Goal: Use online tool/utility: Utilize a website feature to perform a specific function

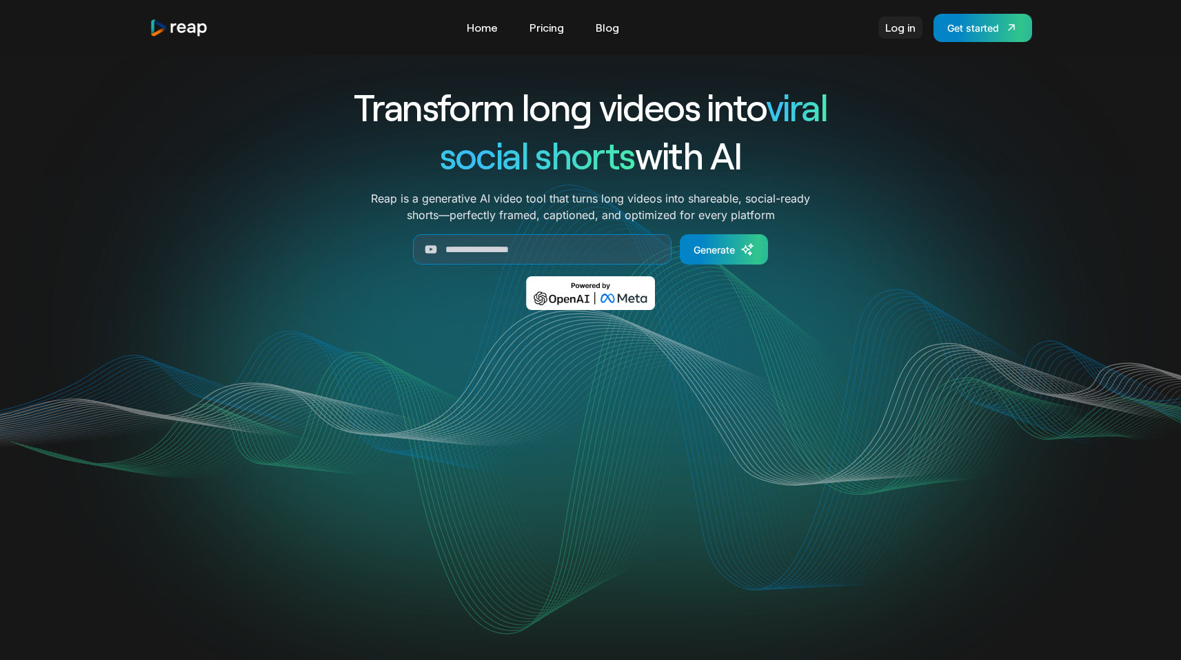
click at [893, 28] on link "Log in" at bounding box center [900, 28] width 44 height 22
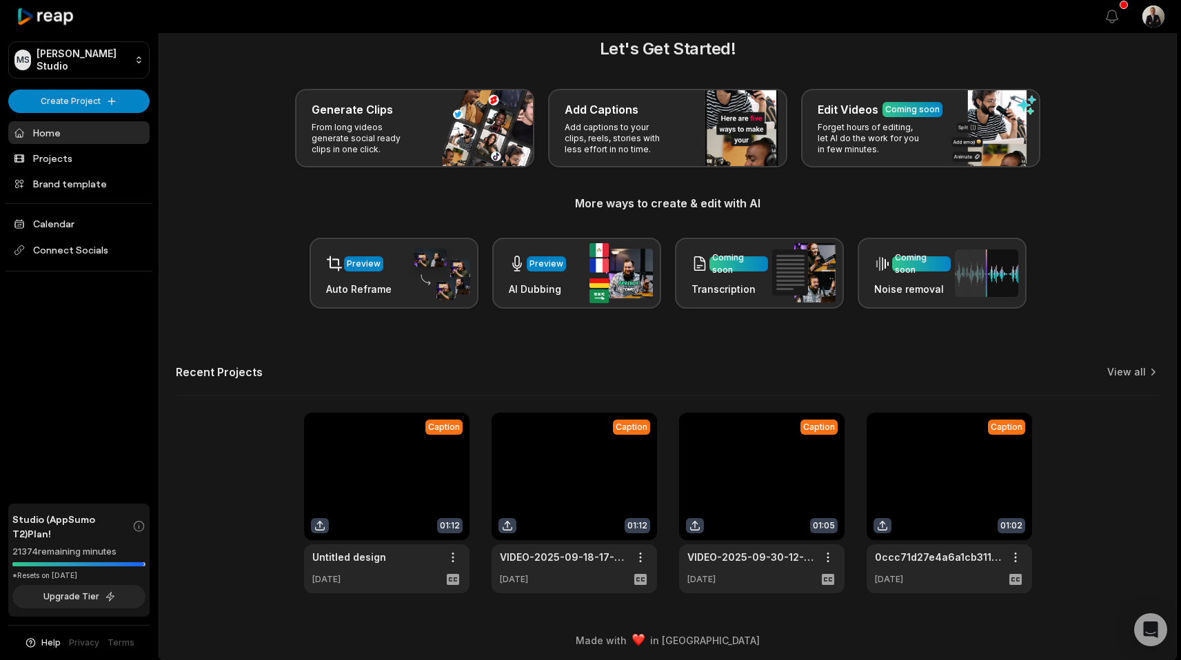
scroll to position [28, 0]
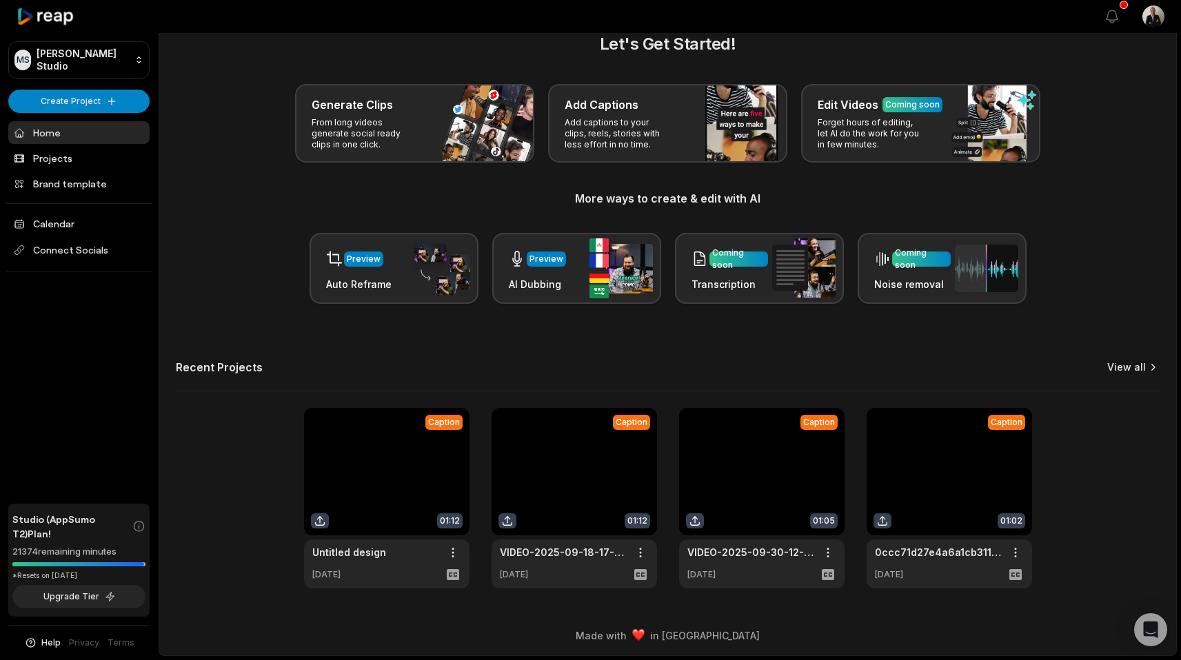
click at [1143, 366] on link "View all" at bounding box center [1126, 367] width 39 height 14
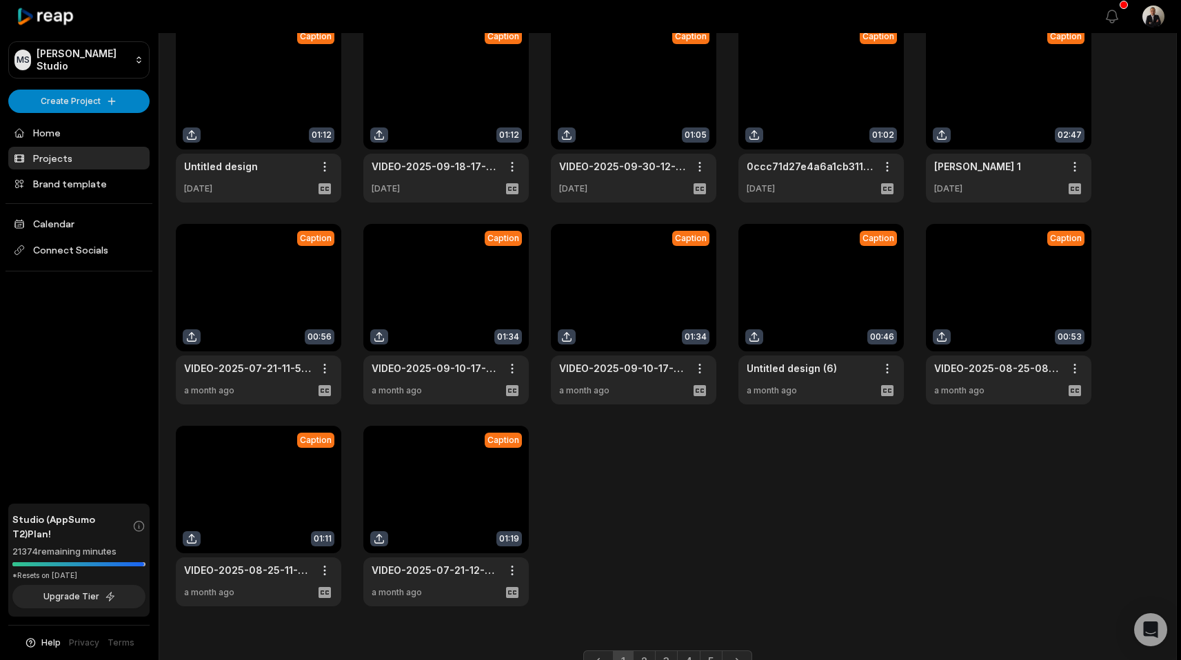
scroll to position [143, 0]
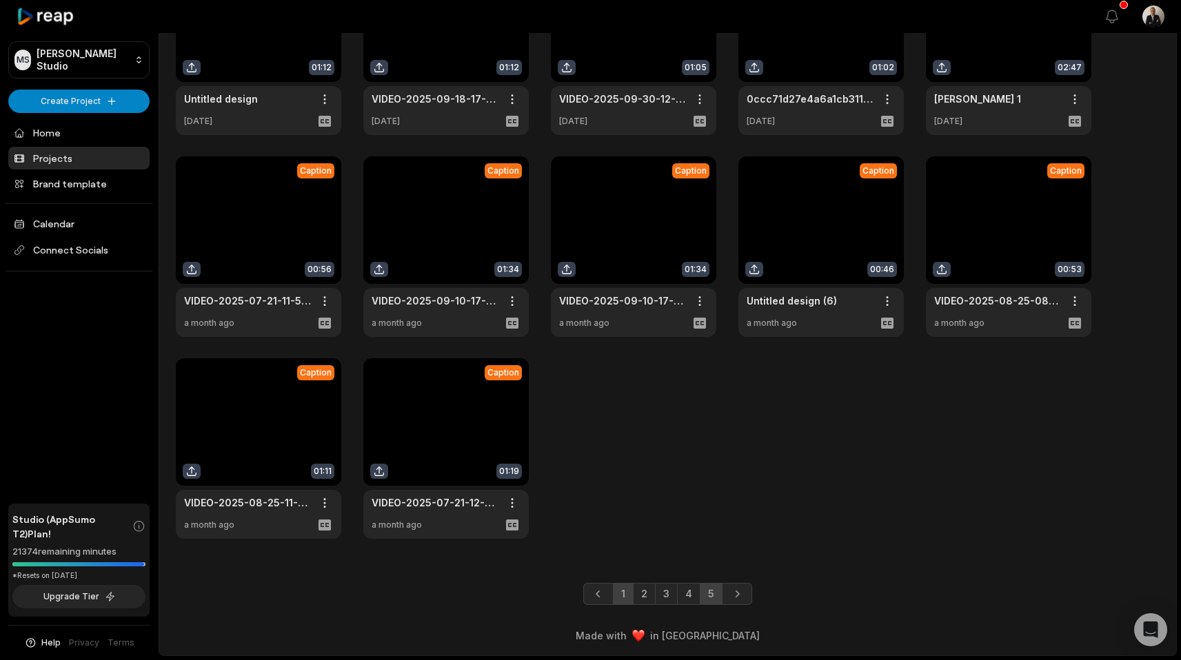
click at [716, 590] on link "5" at bounding box center [711, 594] width 23 height 22
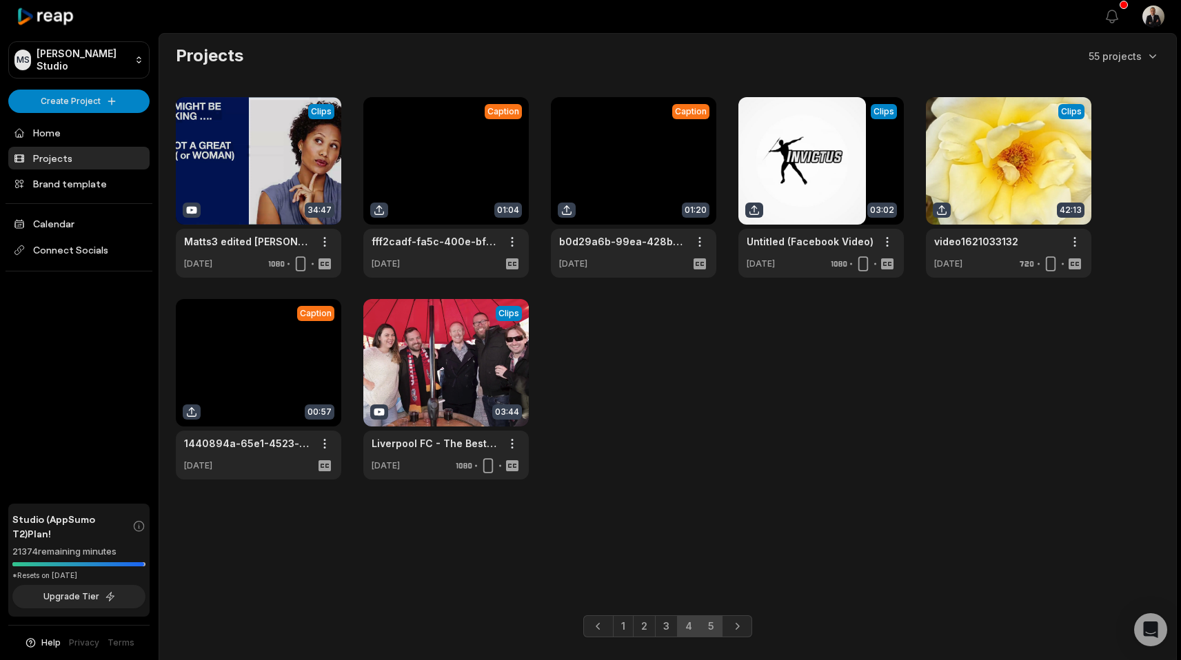
click at [689, 625] on link "4" at bounding box center [688, 626] width 23 height 22
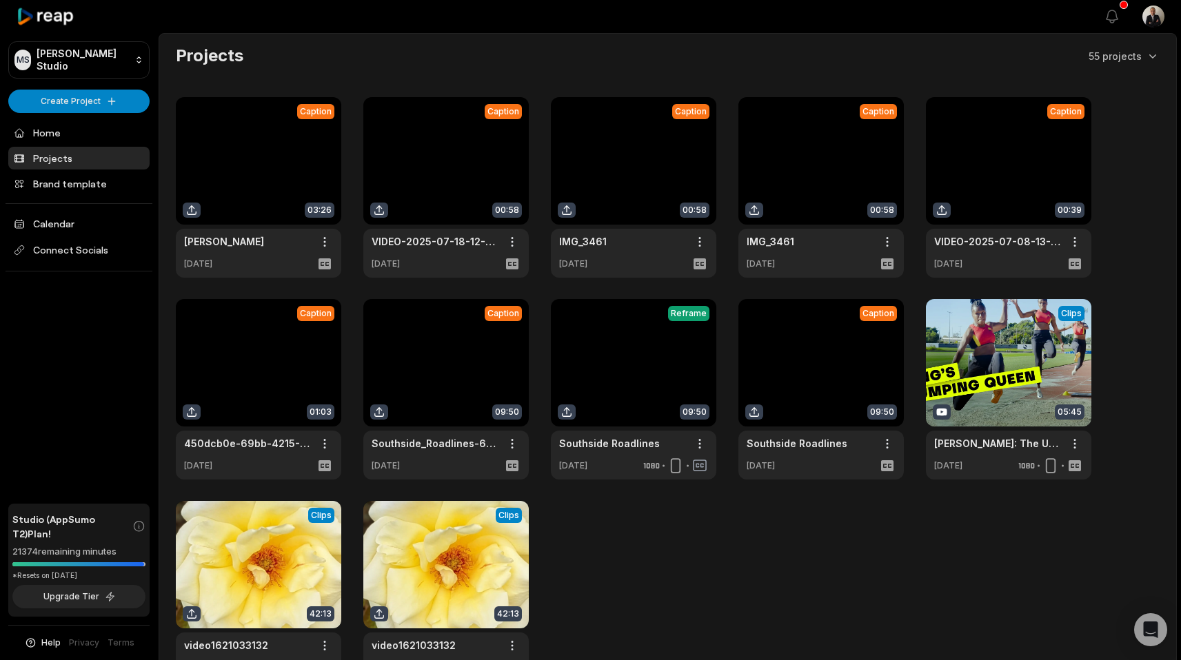
scroll to position [143, 0]
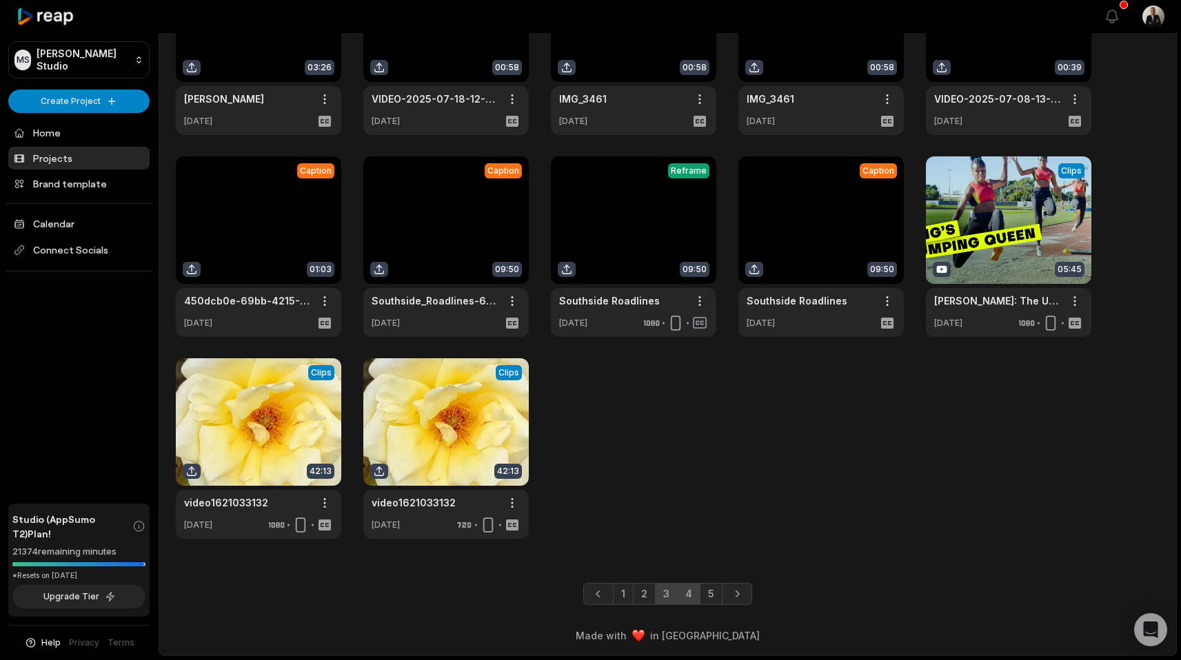
click at [659, 593] on link "3" at bounding box center [666, 594] width 23 height 22
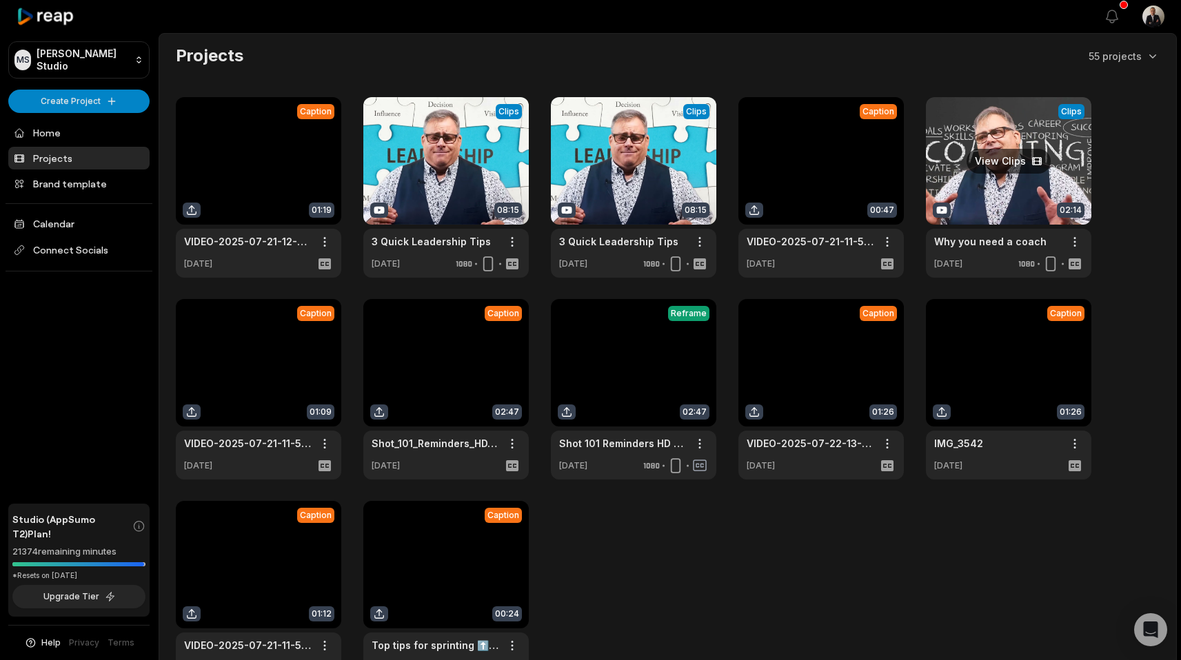
click at [993, 187] on link at bounding box center [1008, 187] width 165 height 181
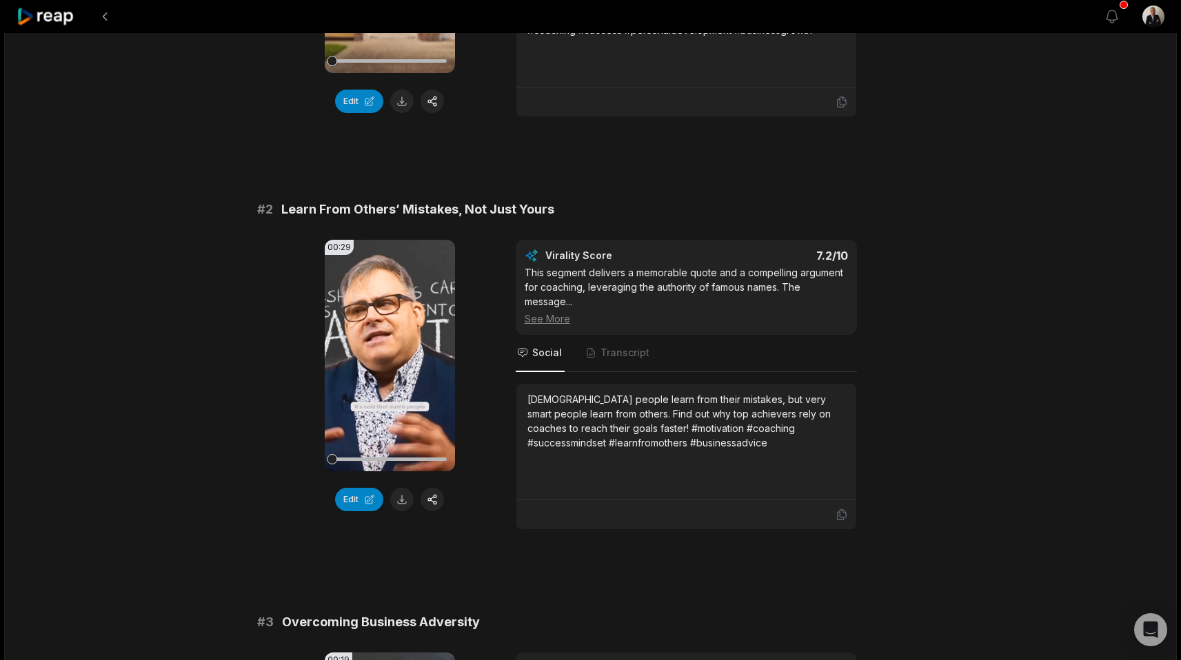
scroll to position [364, 0]
click at [386, 358] on icon at bounding box center [390, 354] width 10 height 12
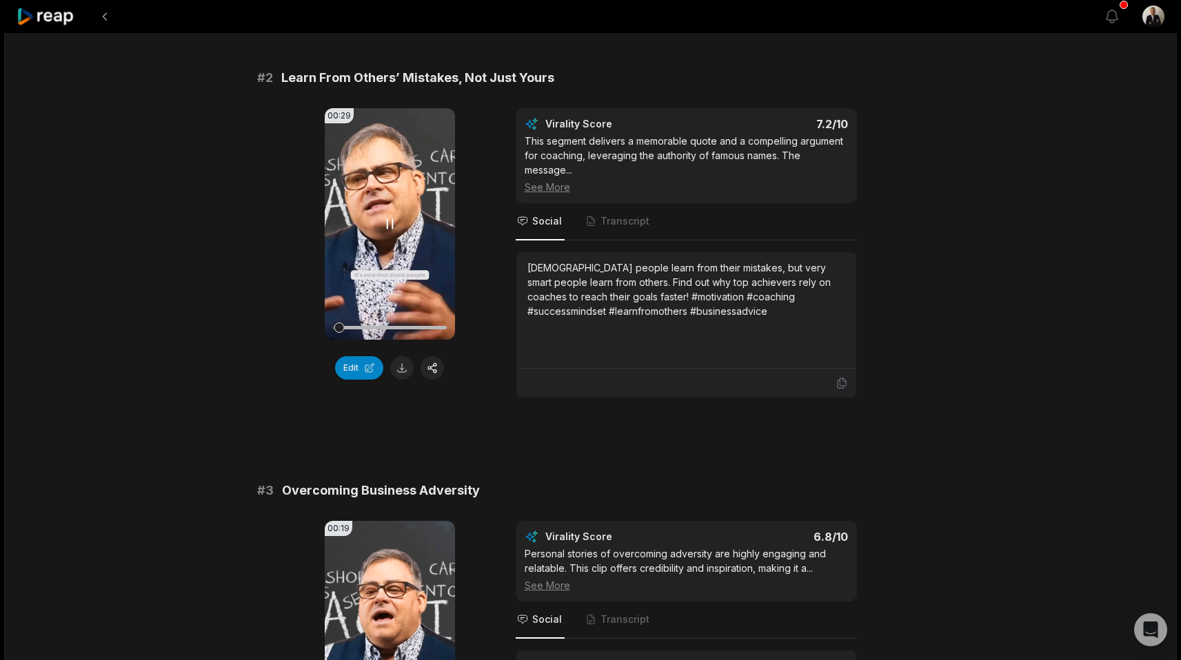
scroll to position [664, 0]
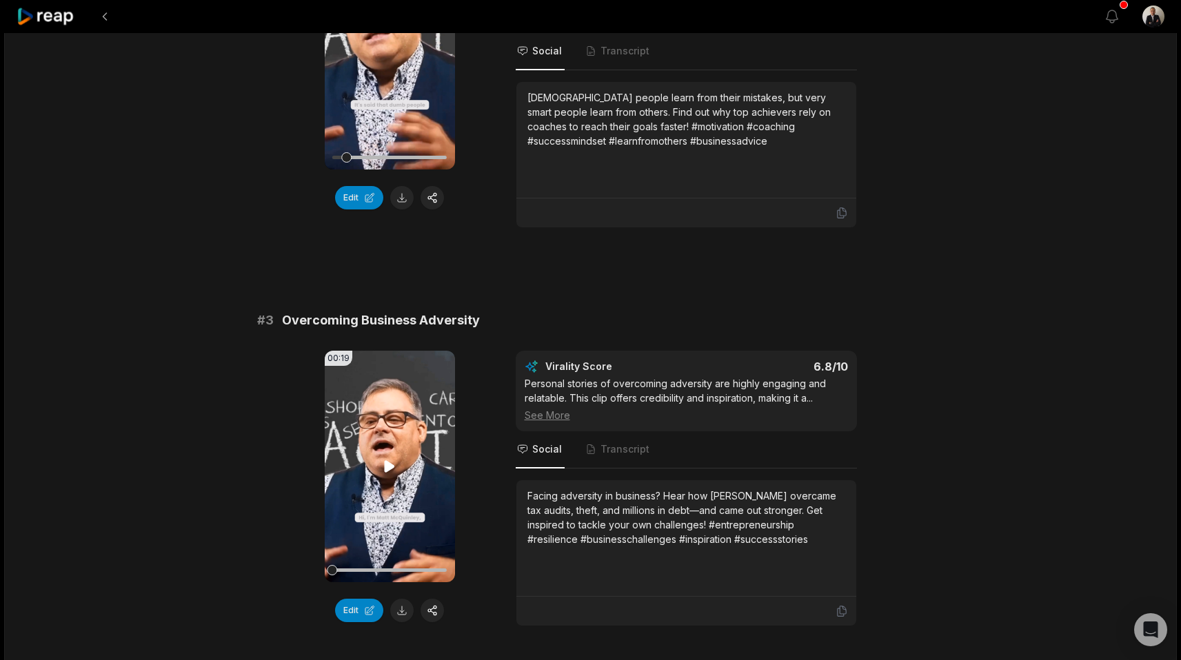
click at [384, 472] on icon at bounding box center [389, 466] width 17 height 17
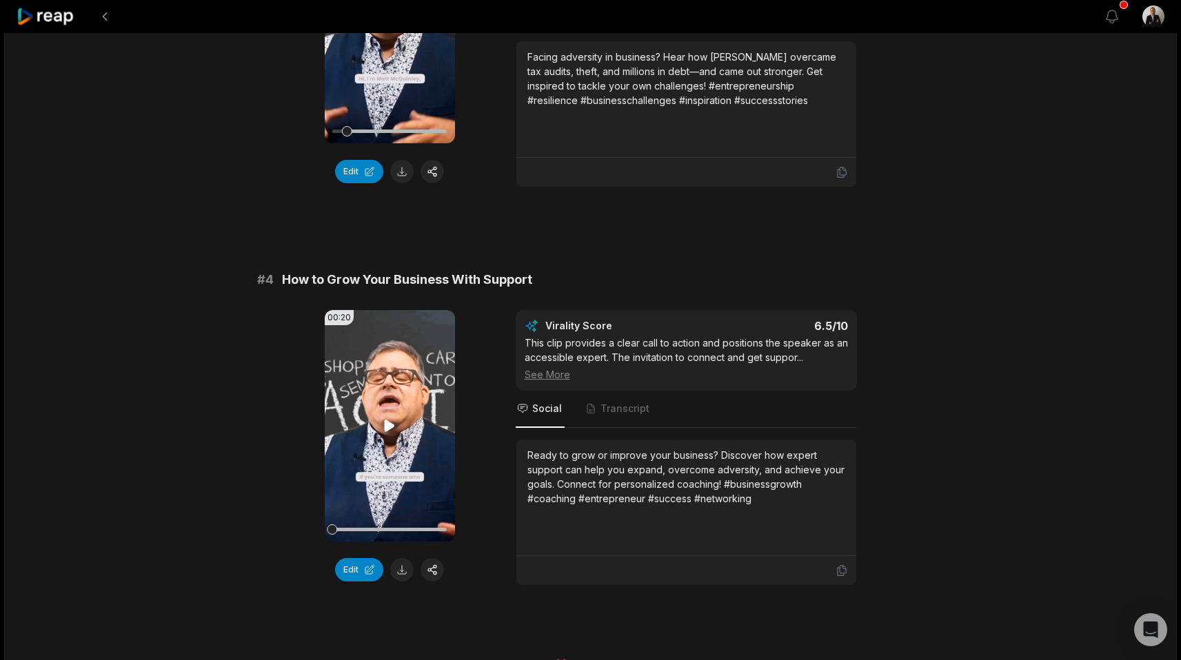
scroll to position [1103, 0]
click at [378, 460] on video "Your browser does not support mp4 format." at bounding box center [390, 426] width 130 height 232
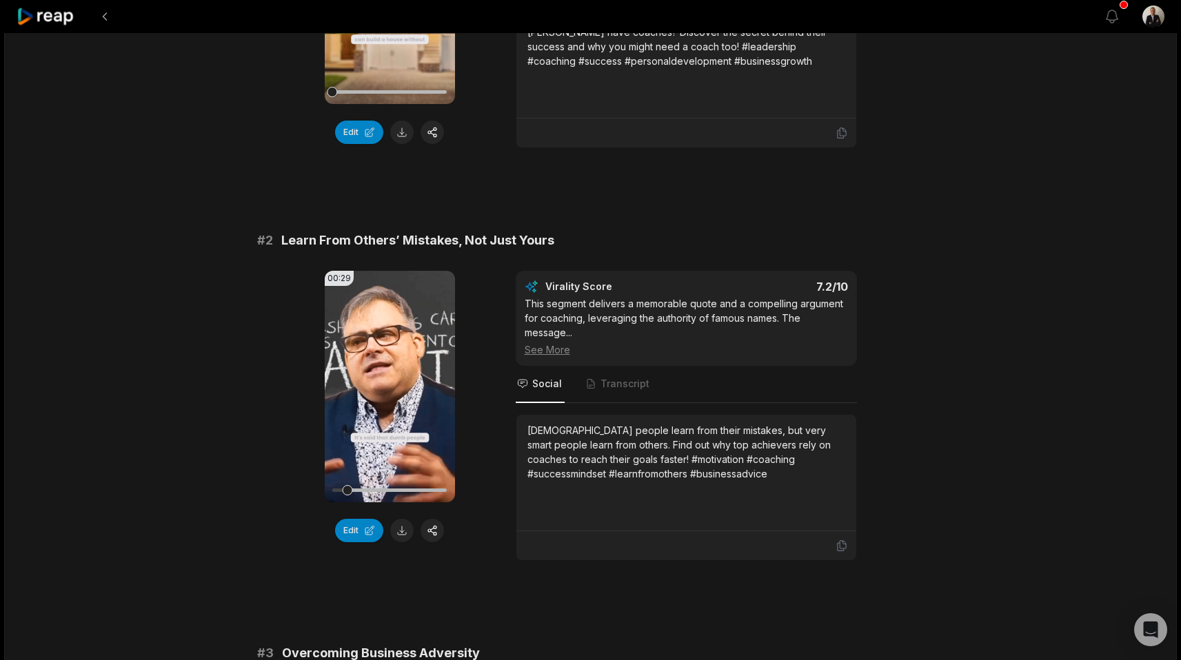
scroll to position [0, 0]
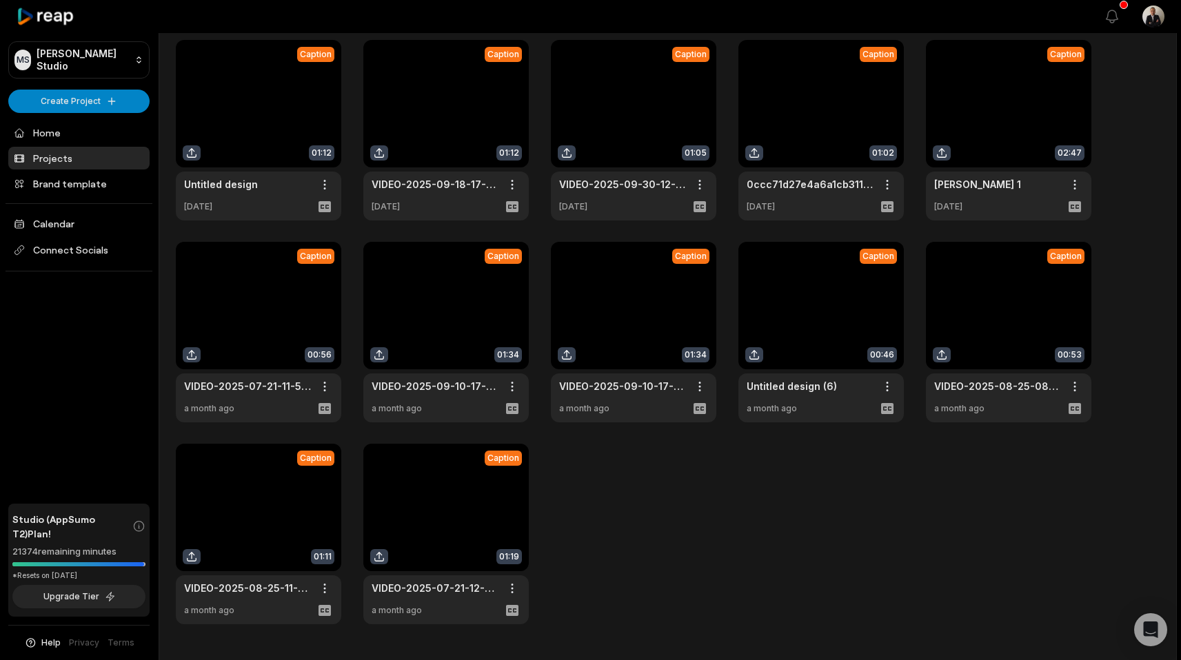
scroll to position [143, 0]
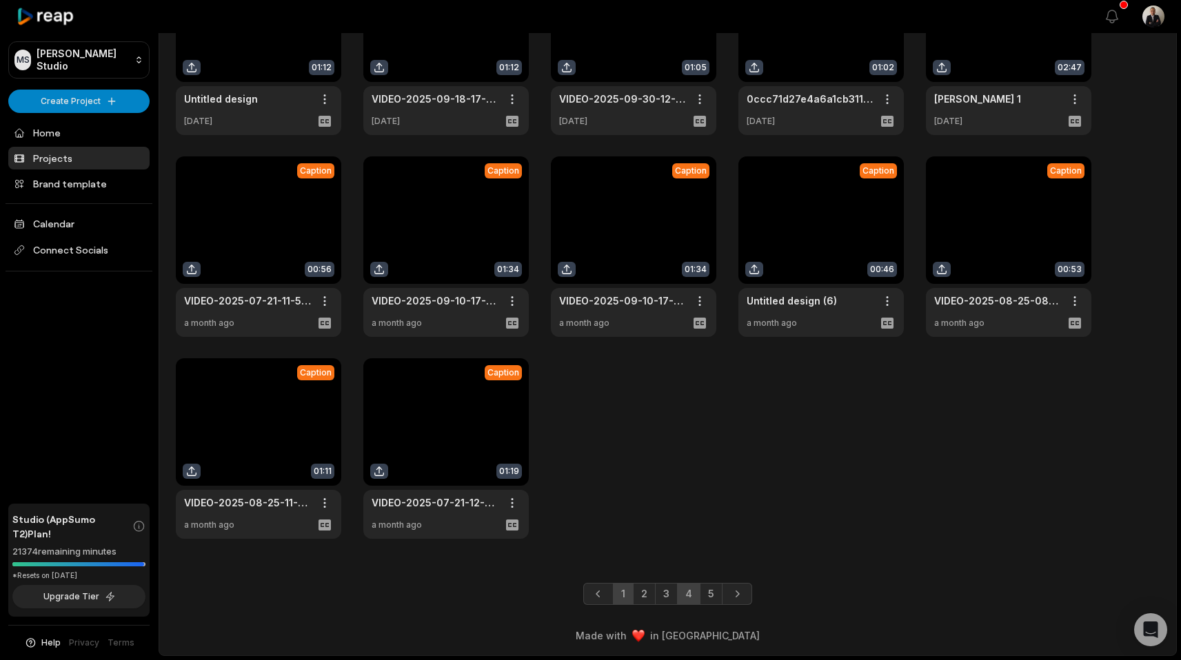
click at [691, 597] on link "4" at bounding box center [688, 594] width 23 height 22
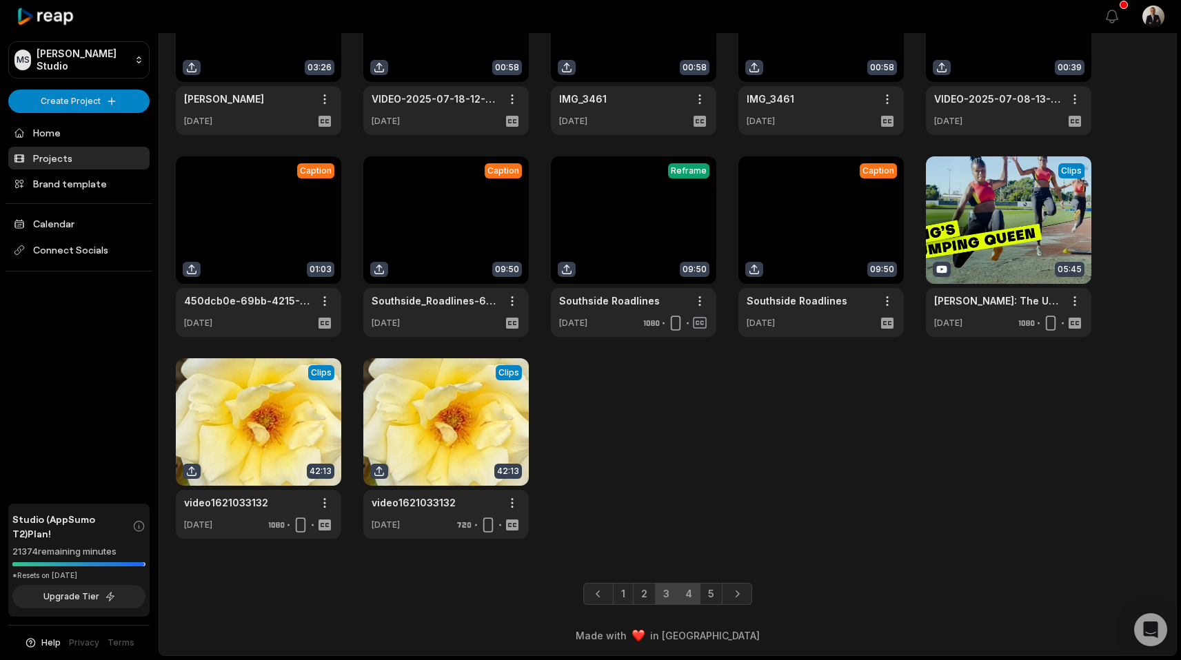
click at [669, 589] on link "3" at bounding box center [666, 594] width 23 height 22
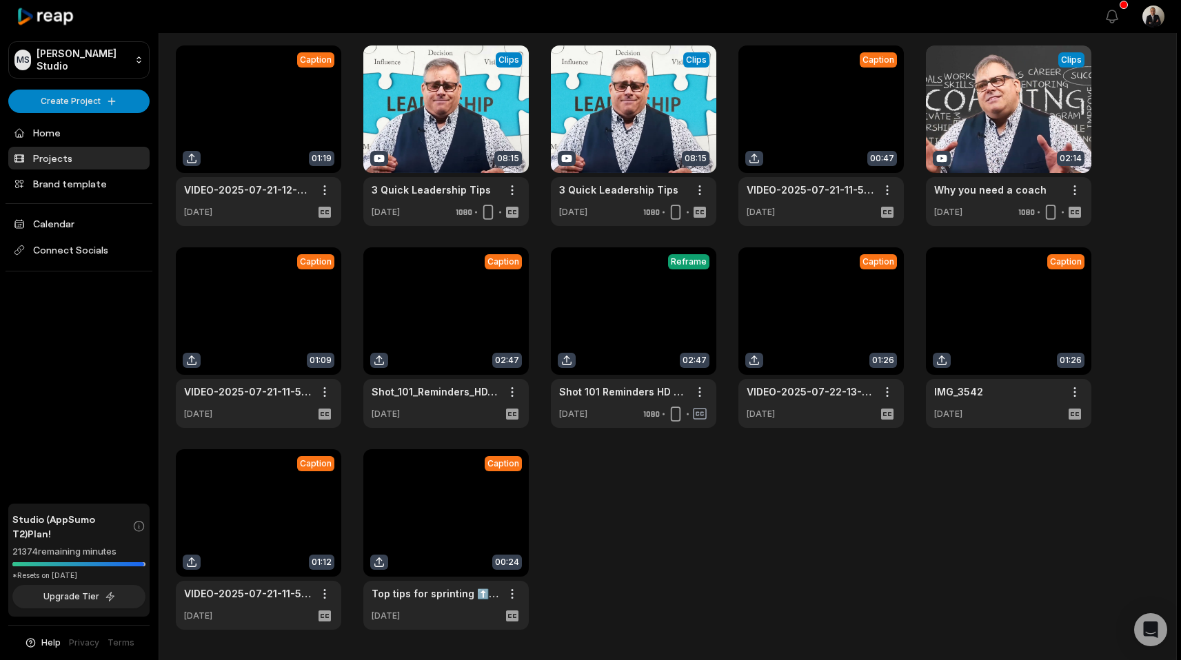
scroll to position [0, 0]
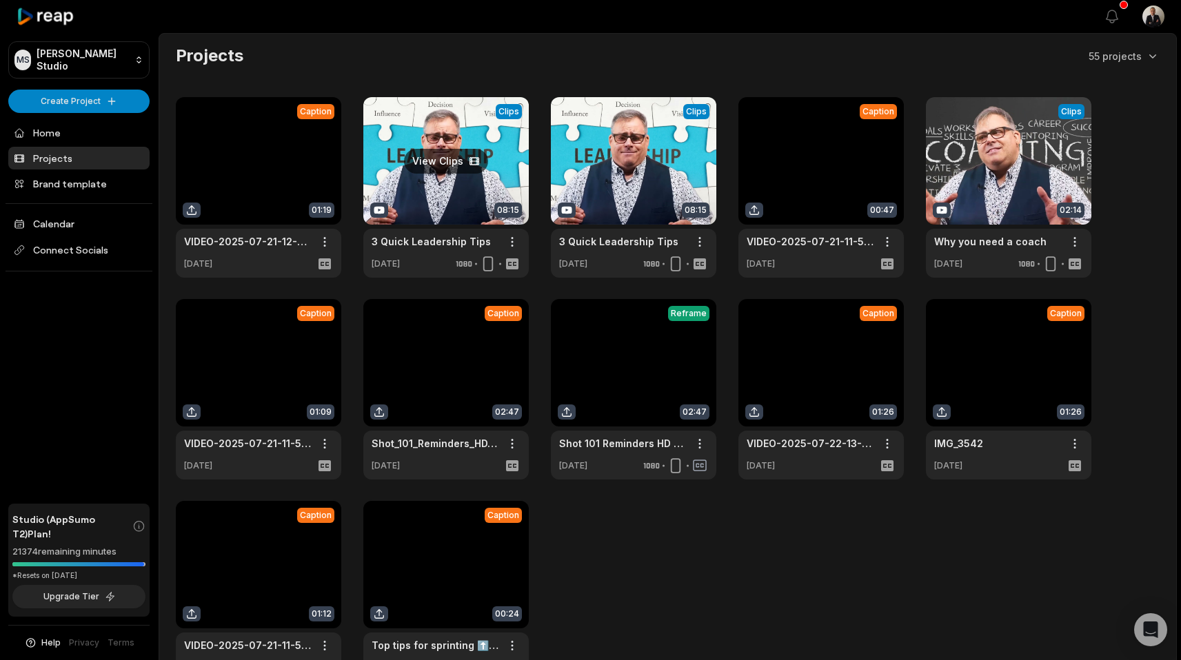
click at [505, 157] on link at bounding box center [445, 187] width 165 height 181
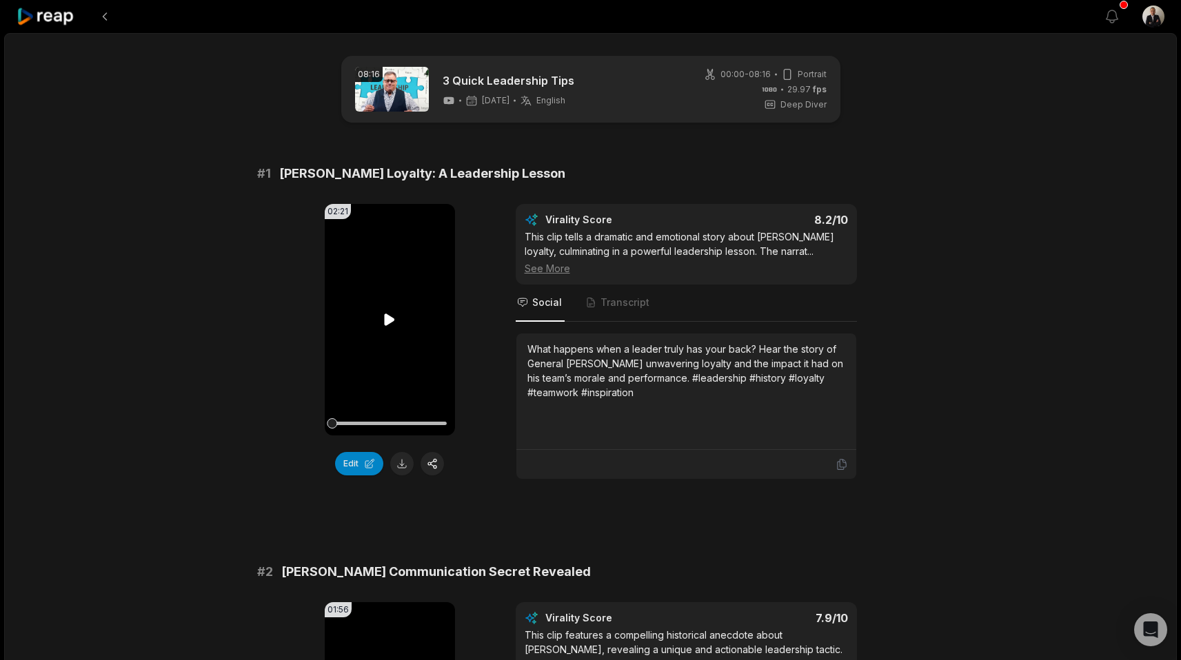
click at [385, 328] on video "Your browser does not support mp4 format." at bounding box center [390, 320] width 130 height 232
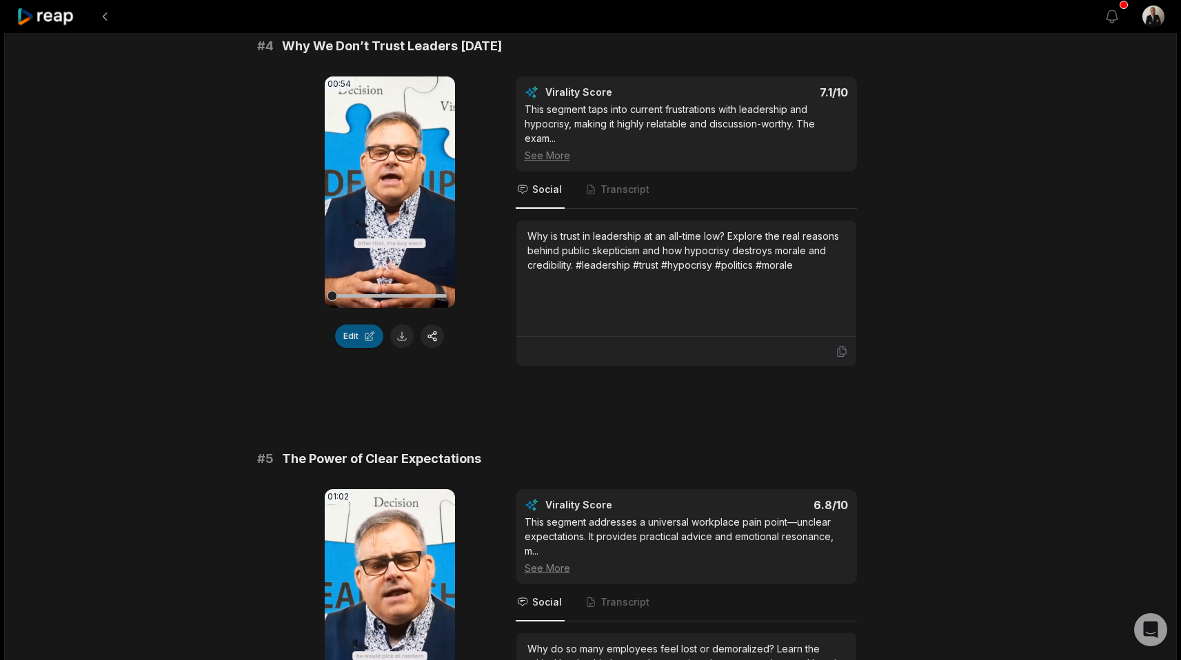
scroll to position [1170, 0]
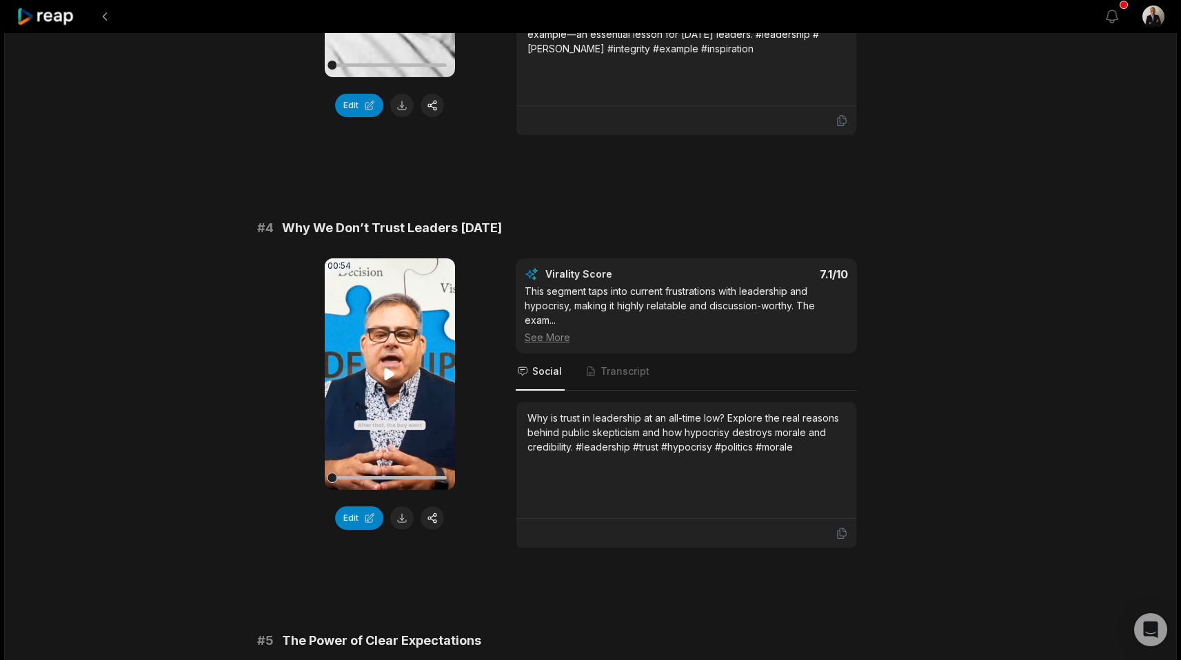
click at [393, 331] on video "Your browser does not support mp4 format." at bounding box center [390, 374] width 130 height 232
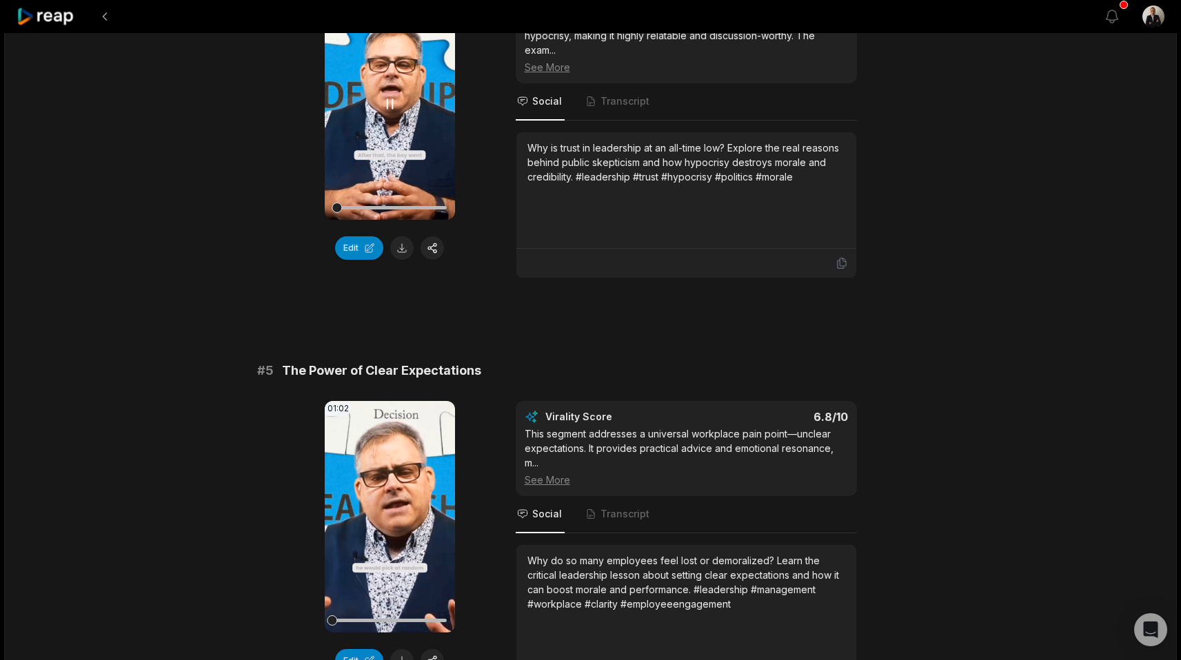
scroll to position [1482, 0]
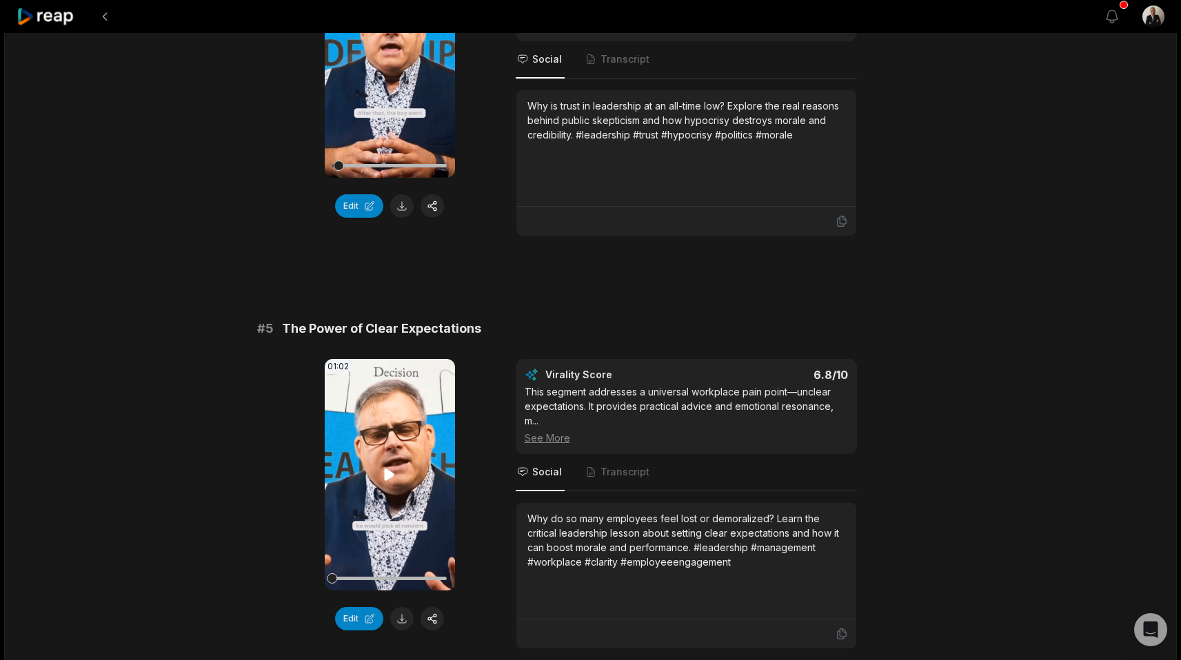
click at [396, 467] on icon at bounding box center [389, 475] width 17 height 17
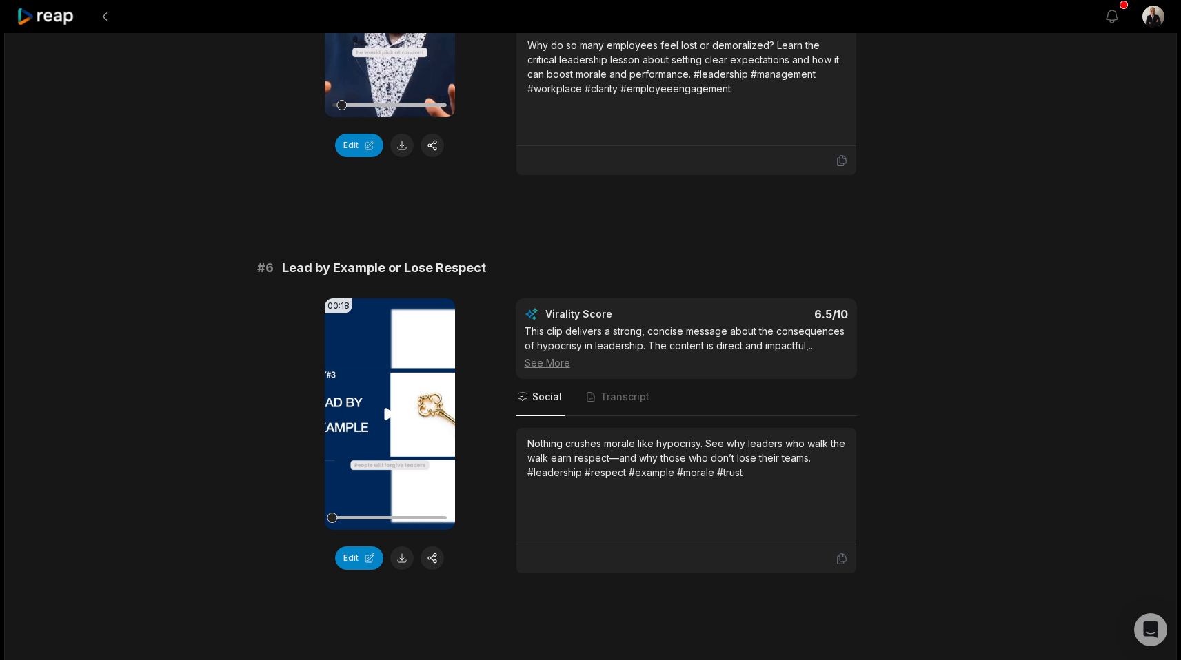
scroll to position [1944, 0]
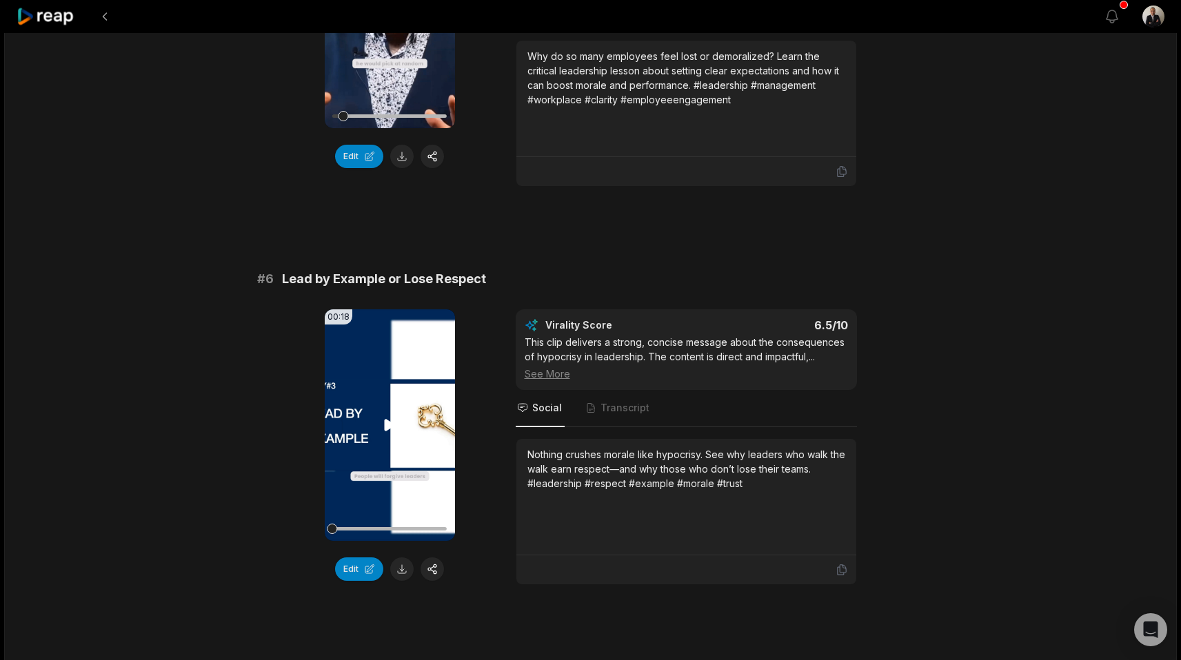
click at [363, 449] on video "Your browser does not support mp4 format." at bounding box center [390, 425] width 130 height 232
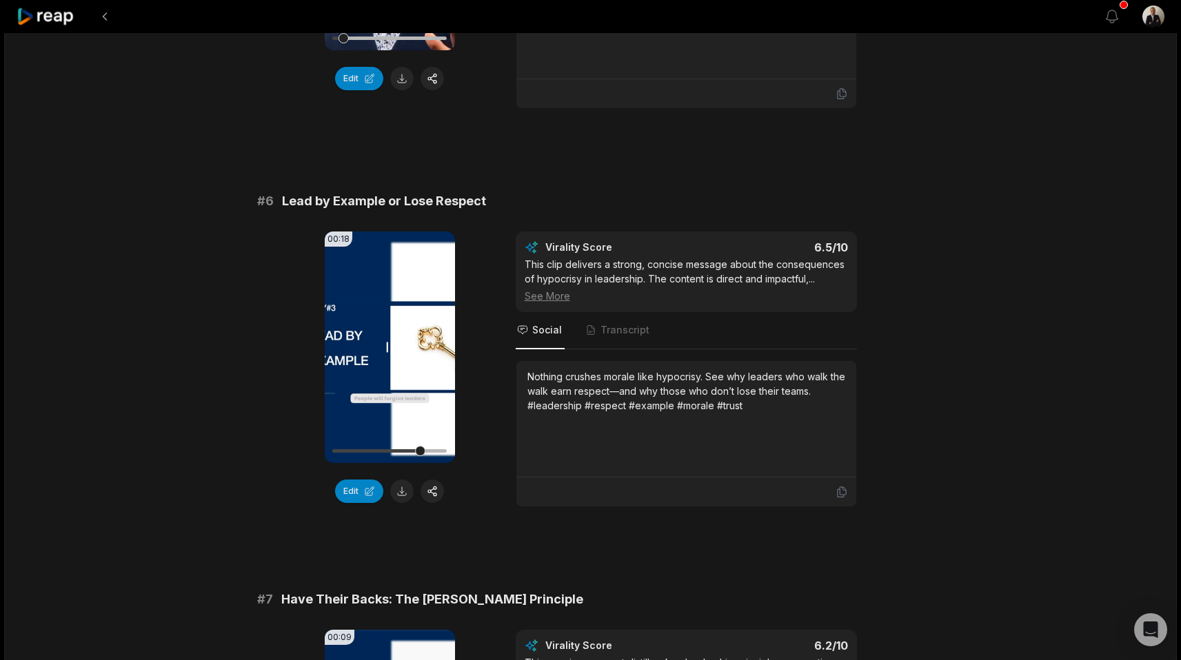
scroll to position [2264, 0]
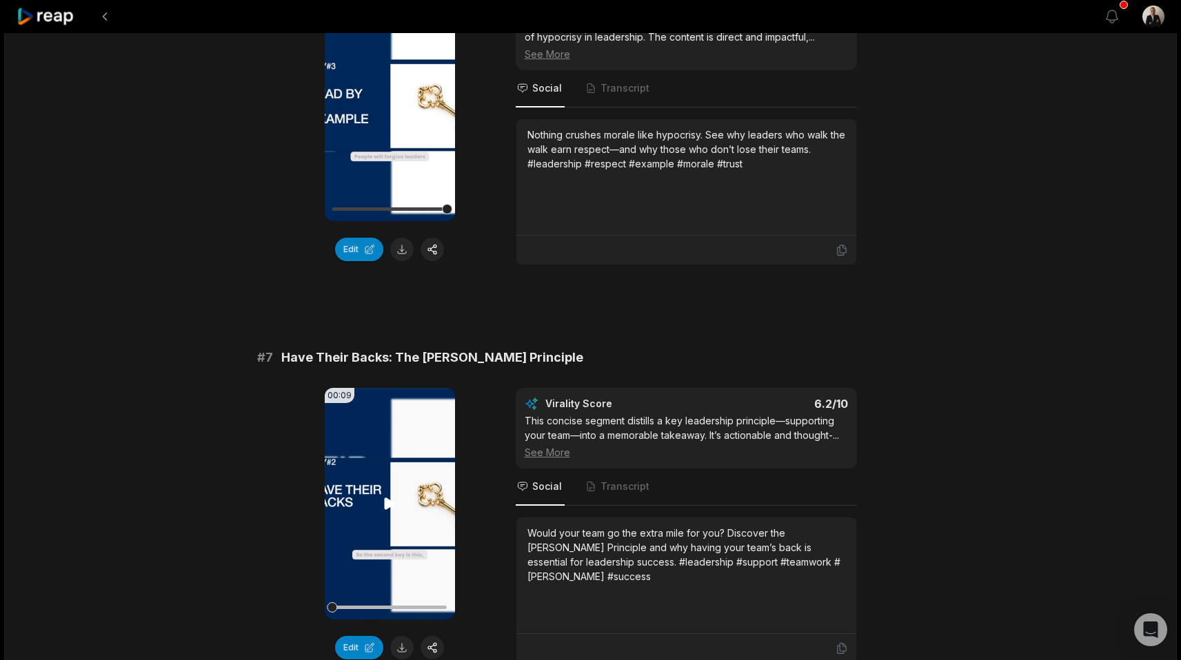
click at [389, 498] on icon at bounding box center [390, 504] width 10 height 12
click at [389, 496] on icon at bounding box center [389, 504] width 17 height 17
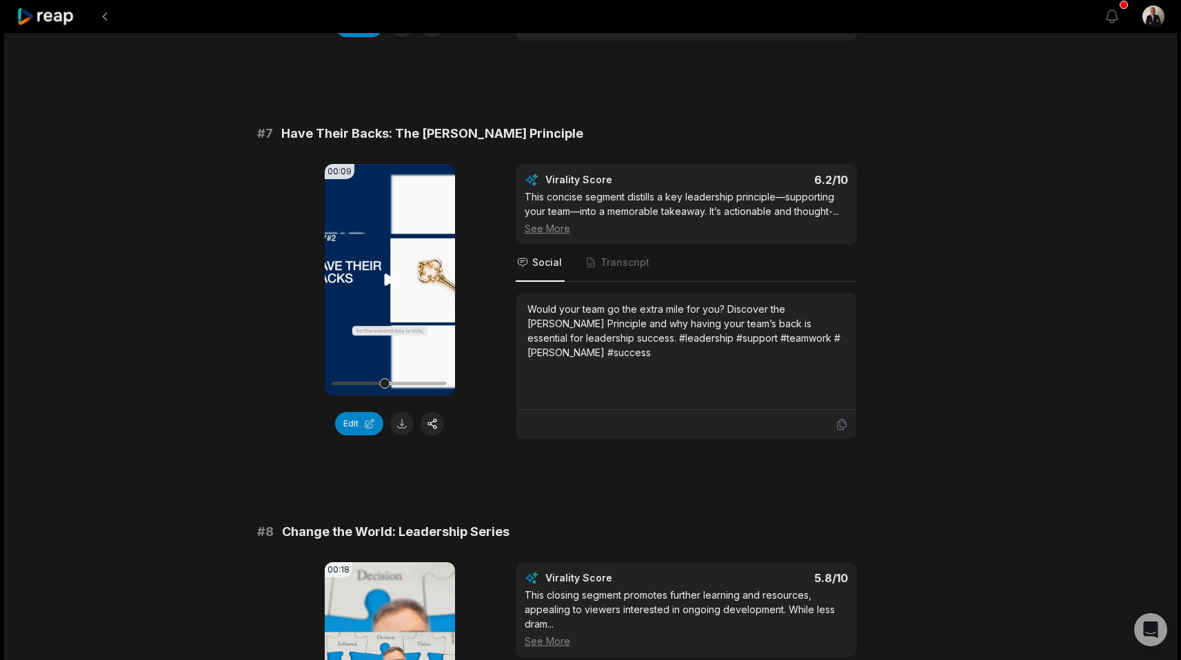
scroll to position [2625, 0]
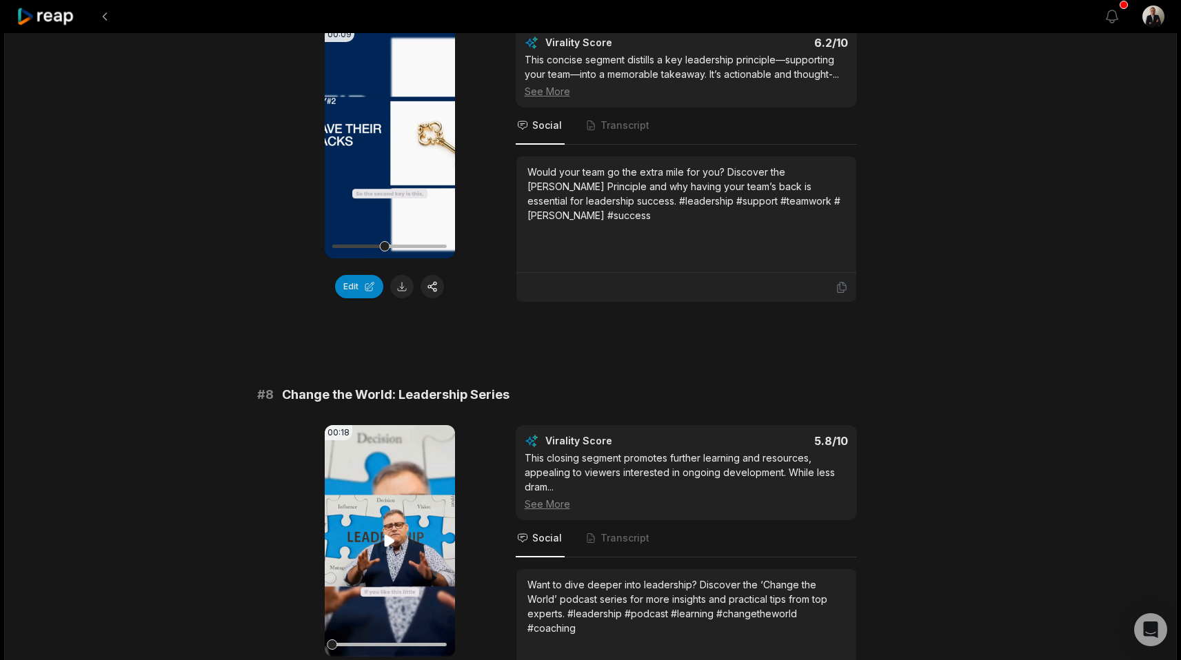
click at [392, 499] on video "Your browser does not support mp4 format." at bounding box center [390, 541] width 130 height 232
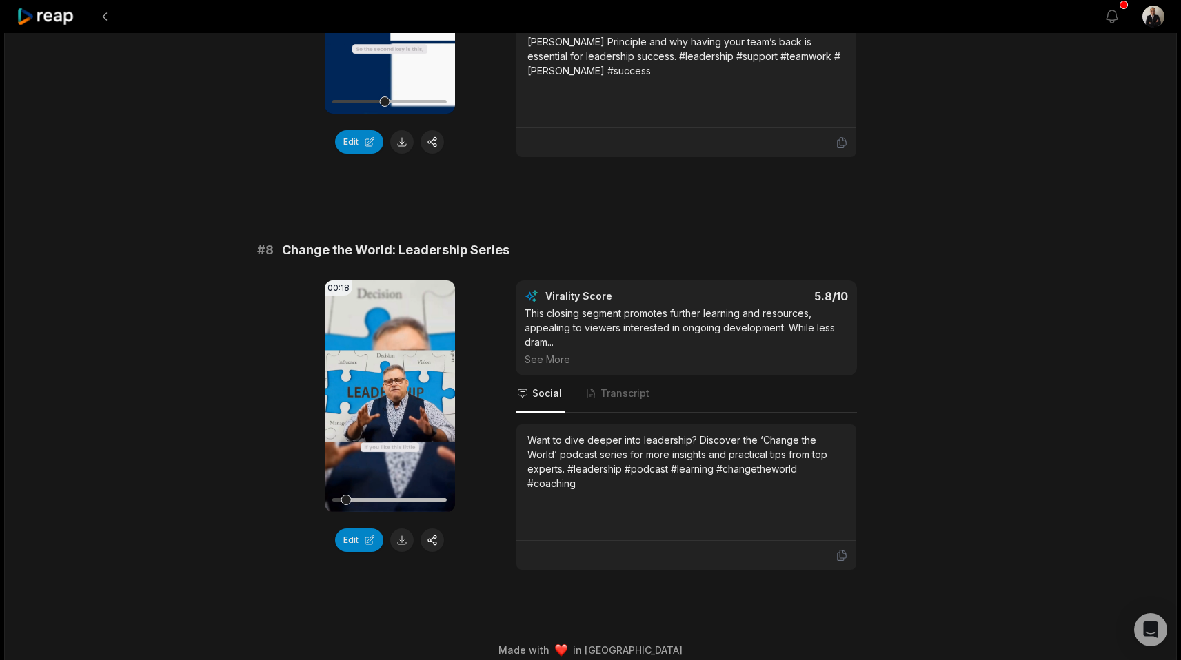
scroll to position [0, 0]
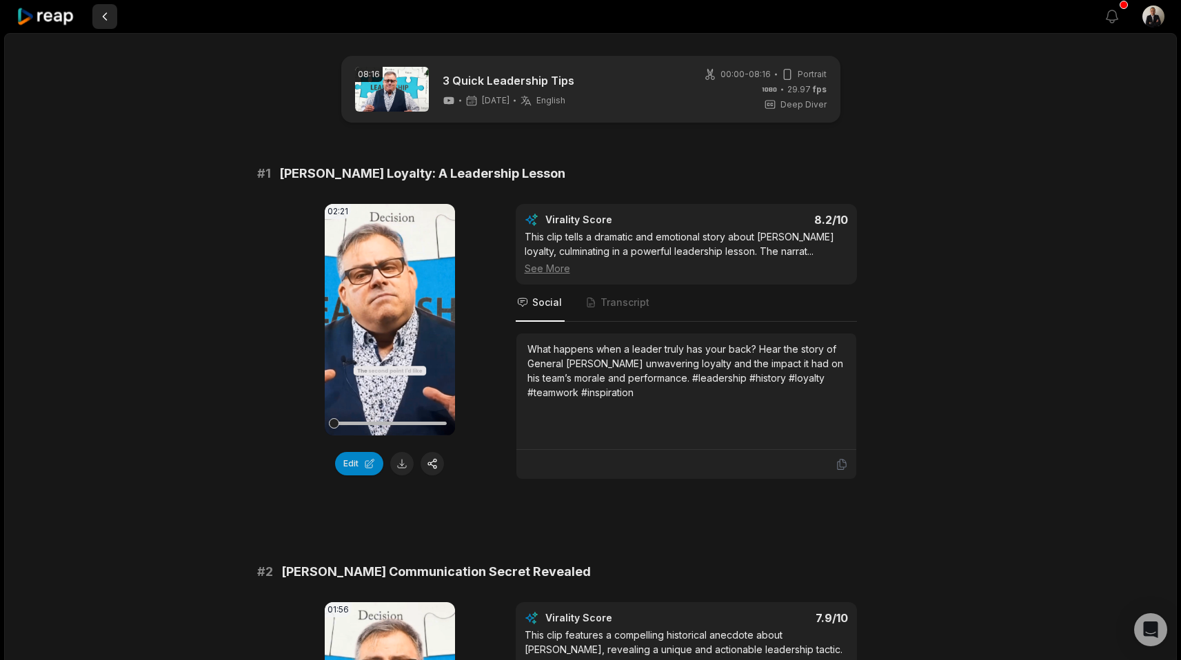
click at [100, 17] on button at bounding box center [104, 16] width 25 height 25
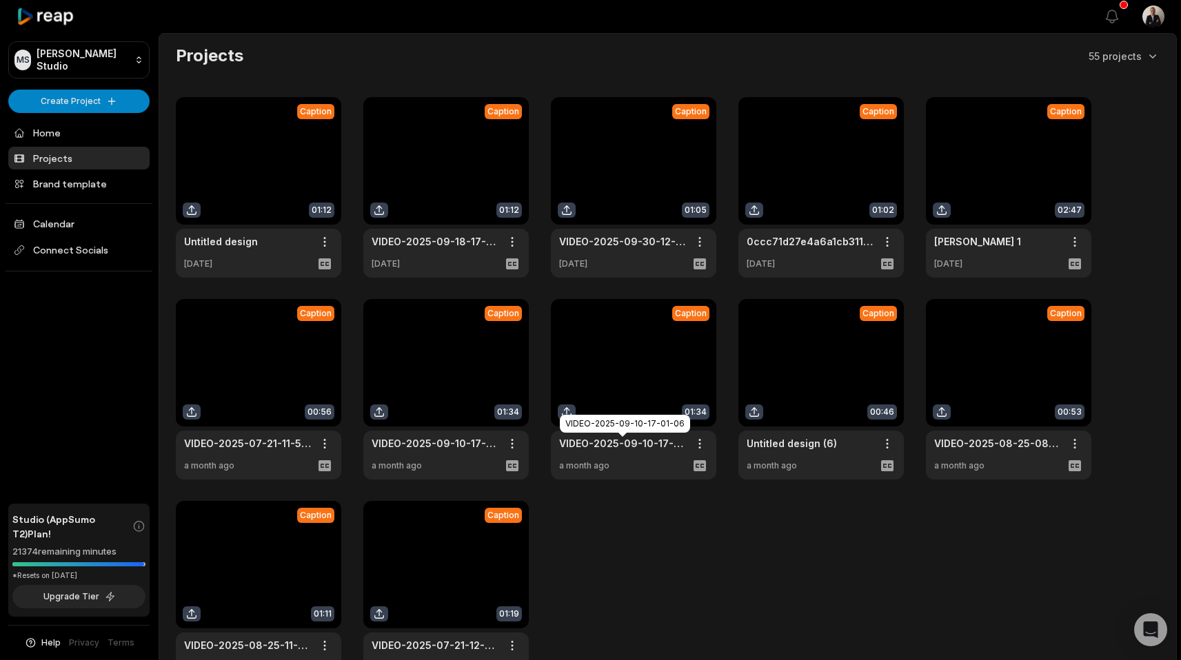
scroll to position [143, 0]
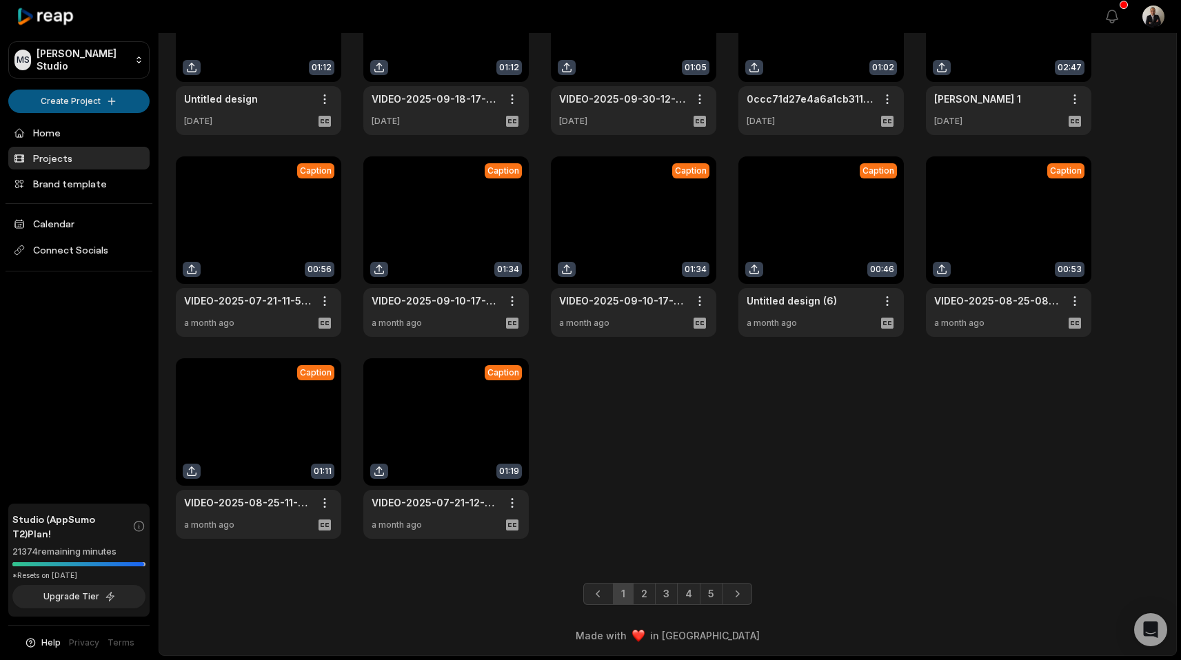
click at [35, 105] on html "MS Melvin's Studio Create Project Home Projects Brand template Calendar Connect…" at bounding box center [590, 187] width 1181 height 660
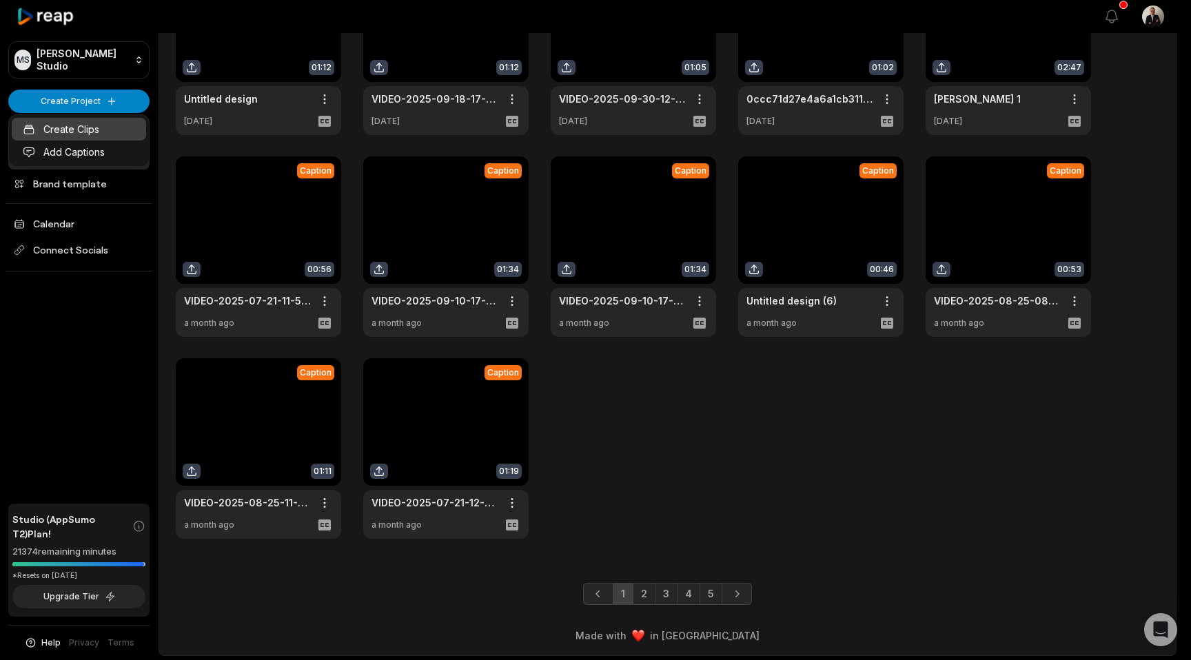
click at [41, 128] on link "Create Clips" at bounding box center [79, 129] width 134 height 23
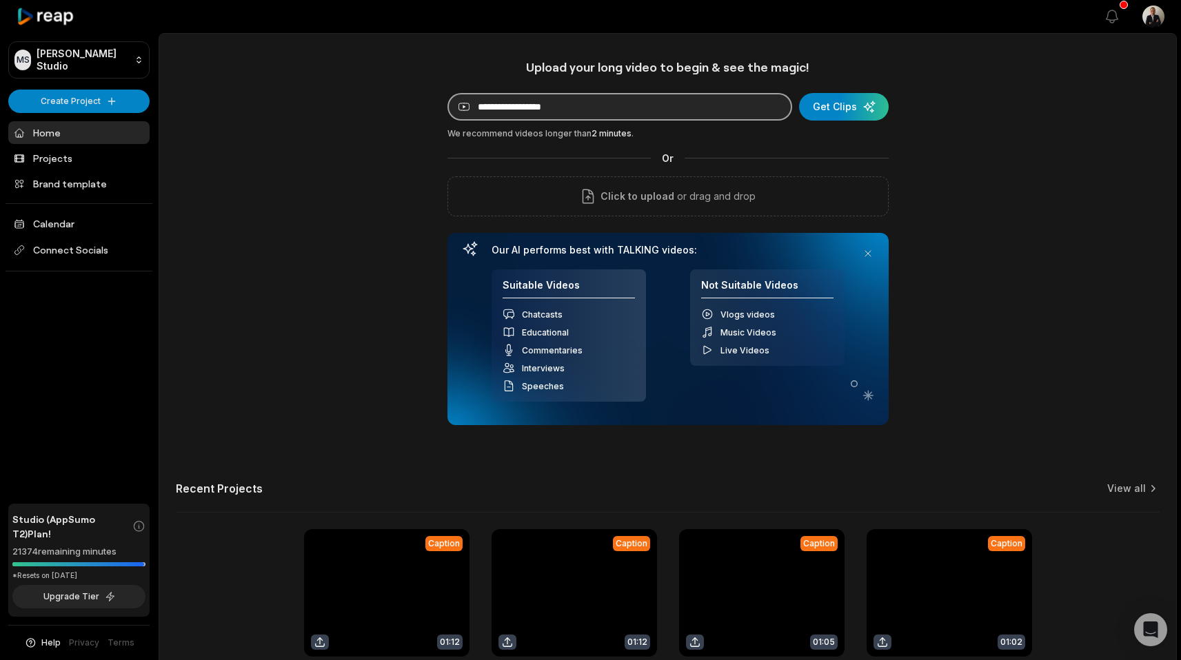
click at [592, 103] on input at bounding box center [619, 107] width 345 height 28
paste input "**********"
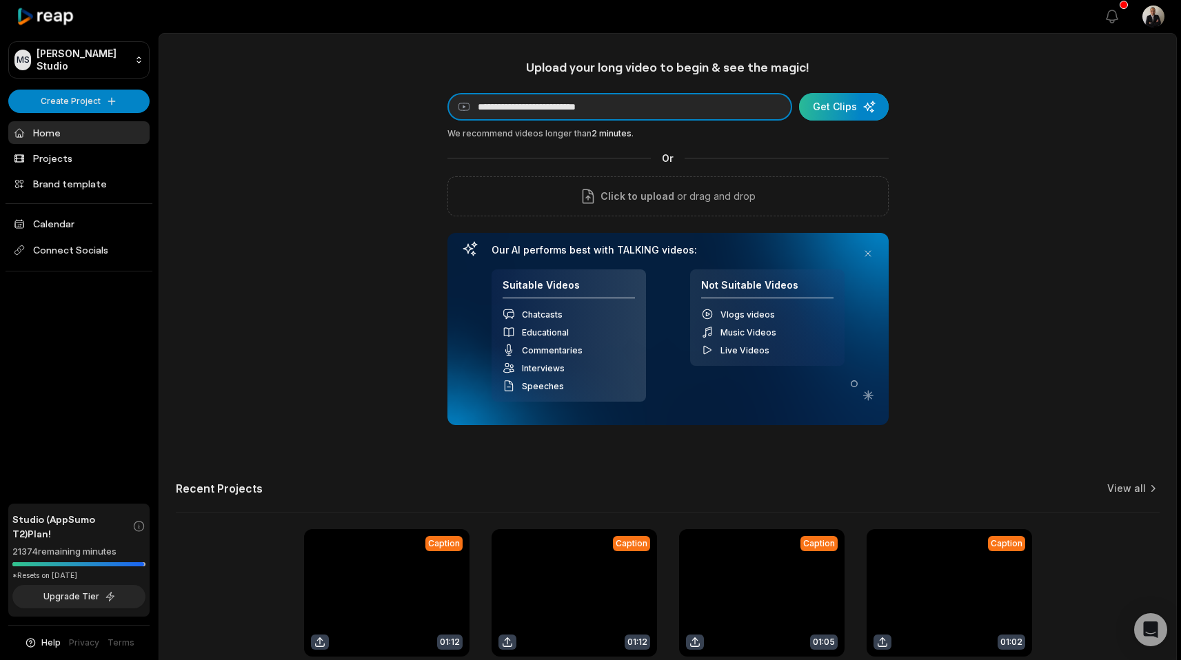
type input "**********"
click at [837, 112] on div "submit" at bounding box center [844, 107] width 90 height 28
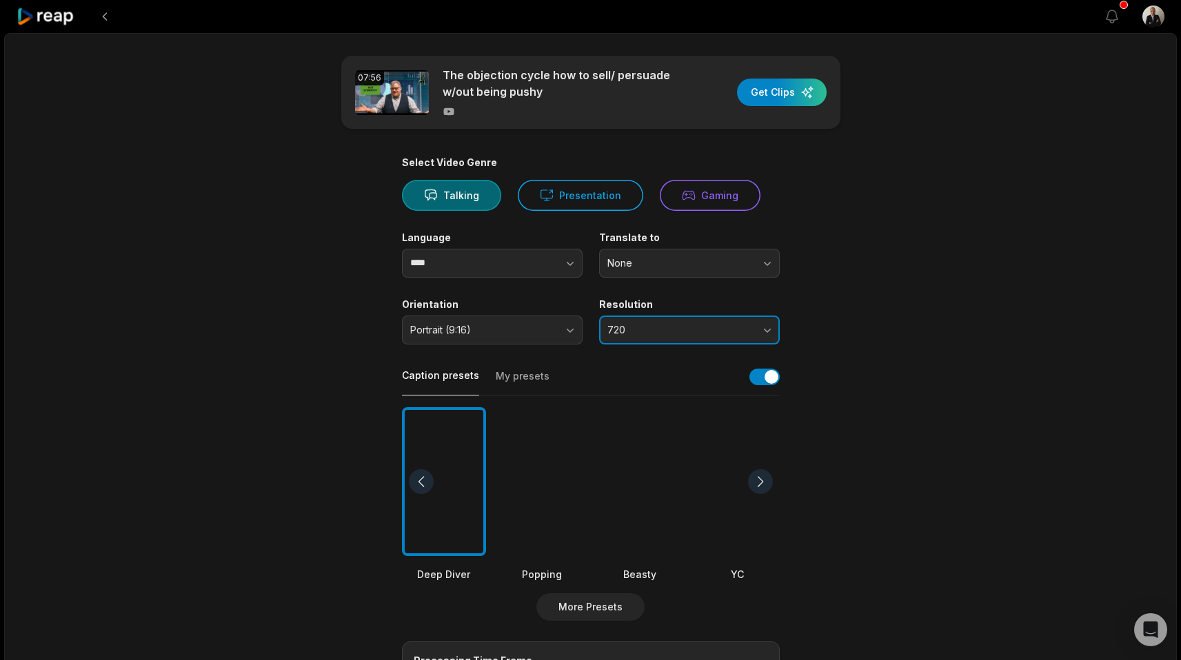
click at [629, 333] on span "720" at bounding box center [679, 330] width 145 height 12
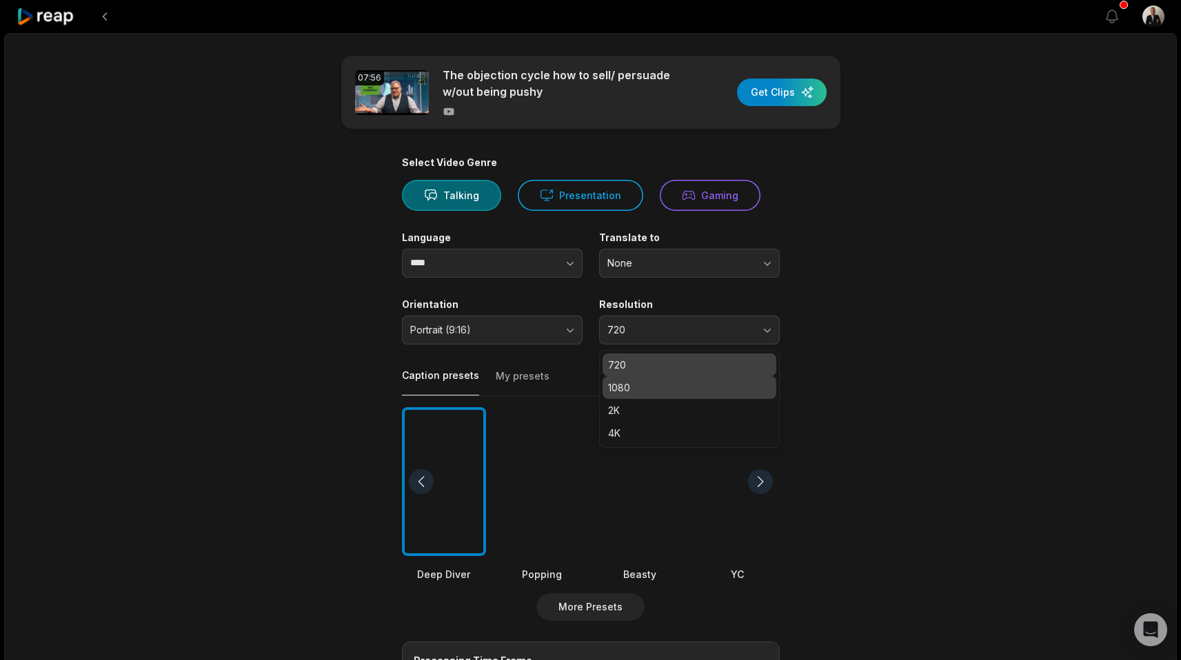
click at [629, 394] on p "1080" at bounding box center [689, 387] width 163 height 14
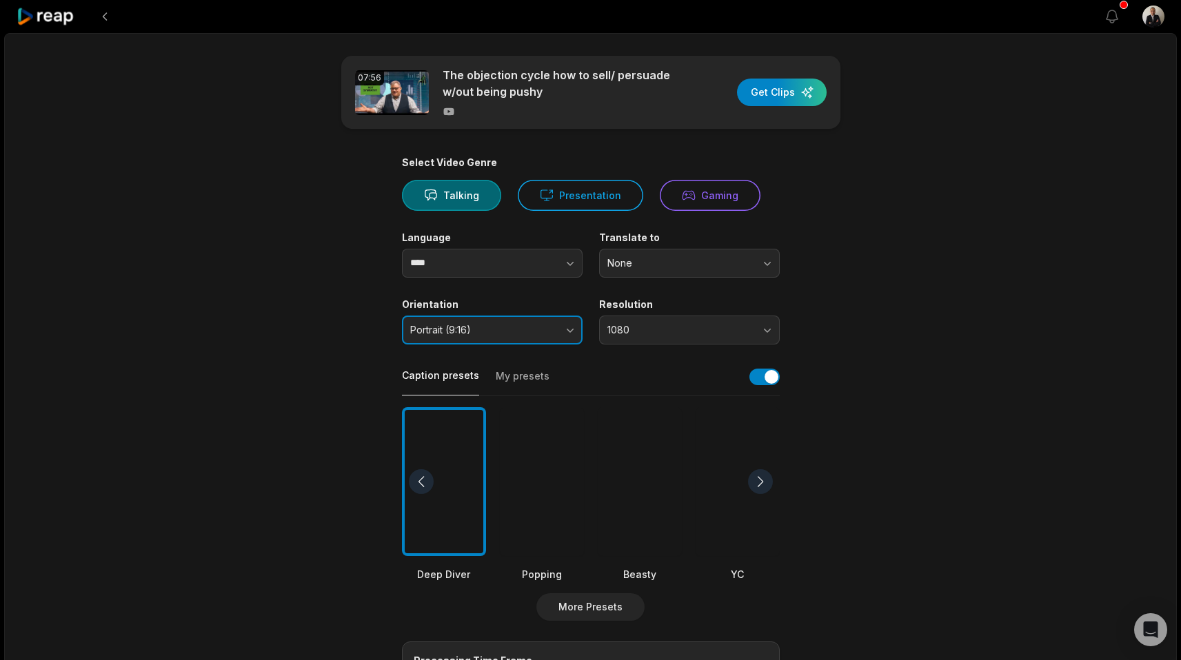
click at [422, 332] on span "Portrait (9:16)" at bounding box center [482, 330] width 145 height 12
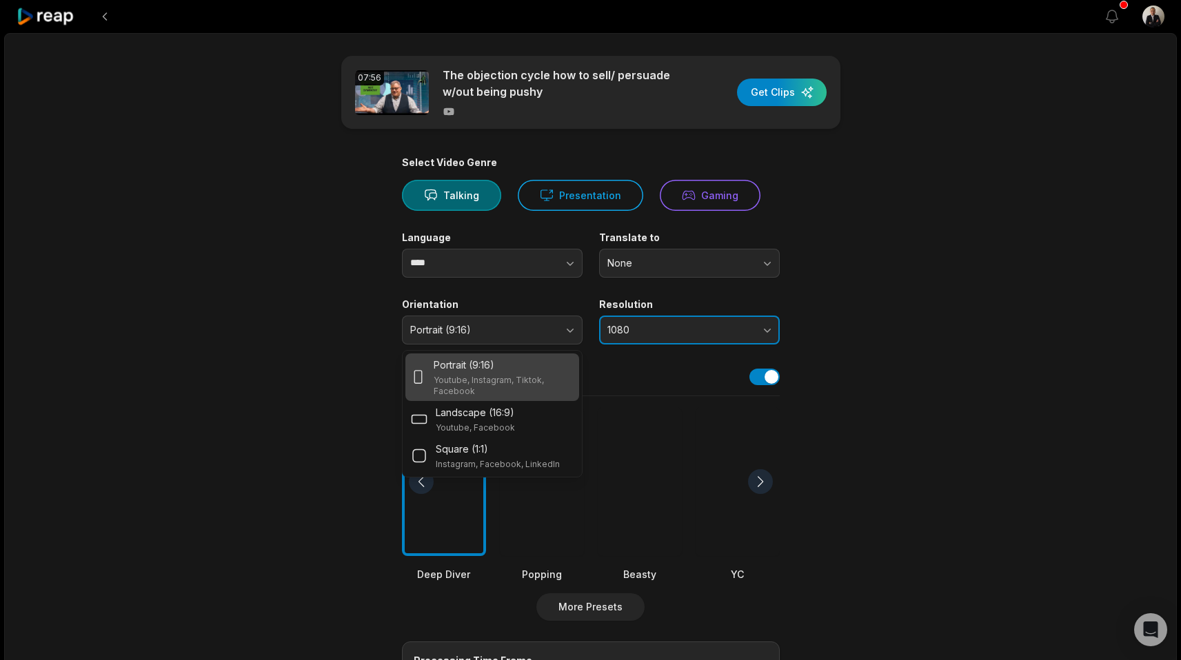
click at [601, 327] on button "1080" at bounding box center [689, 330] width 181 height 29
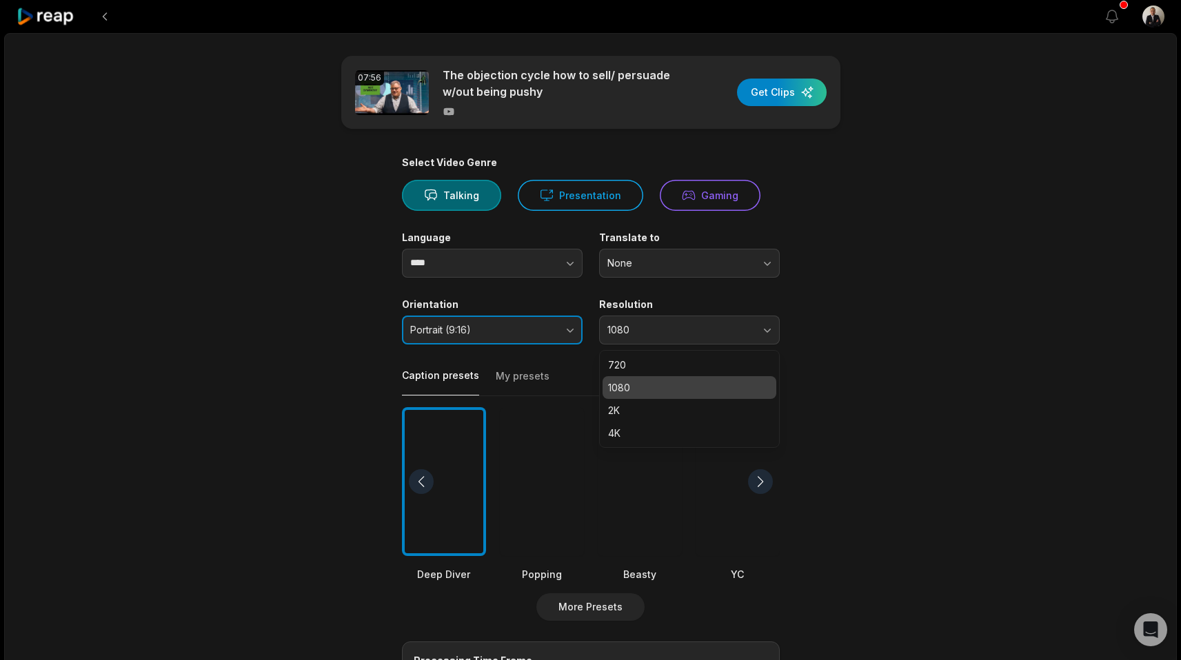
click at [548, 343] on button "Portrait (9:16)" at bounding box center [492, 330] width 181 height 29
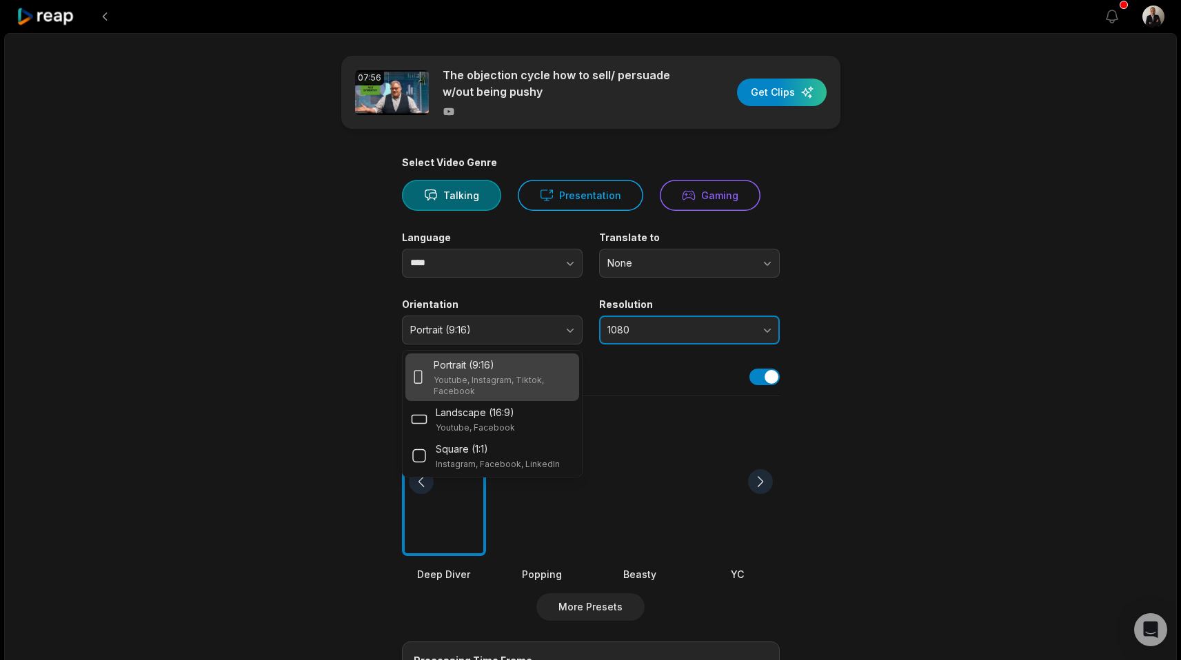
click at [611, 324] on span "1080" at bounding box center [679, 330] width 145 height 12
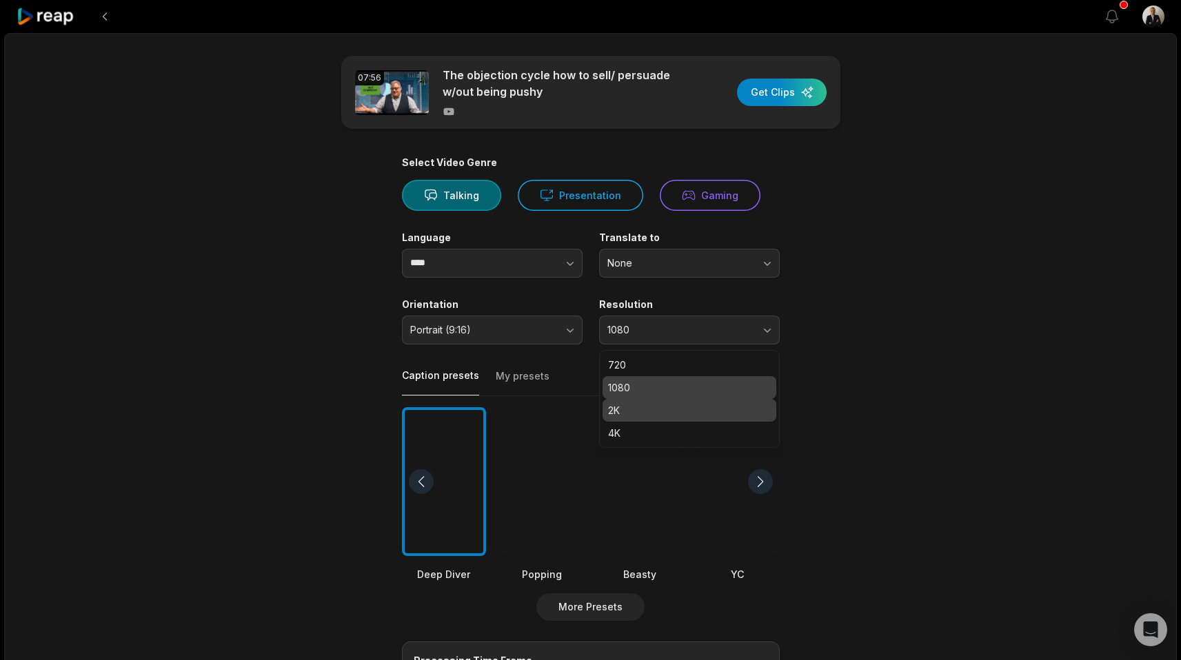
click at [617, 402] on div "2K" at bounding box center [689, 410] width 174 height 23
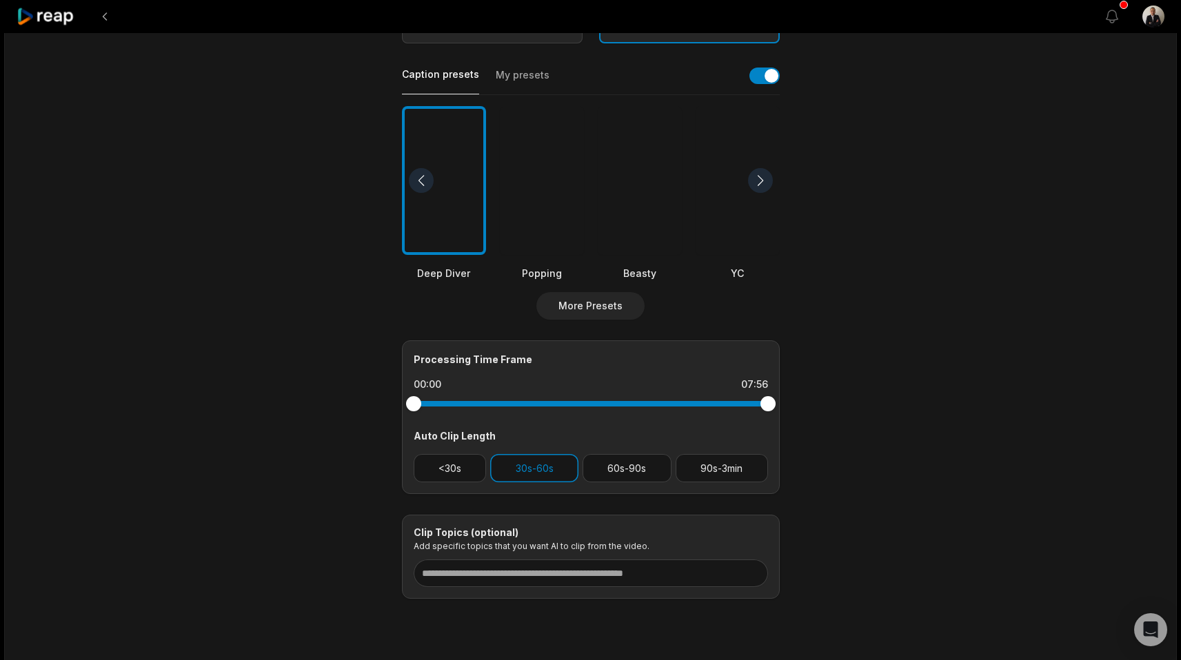
scroll to position [339, 0]
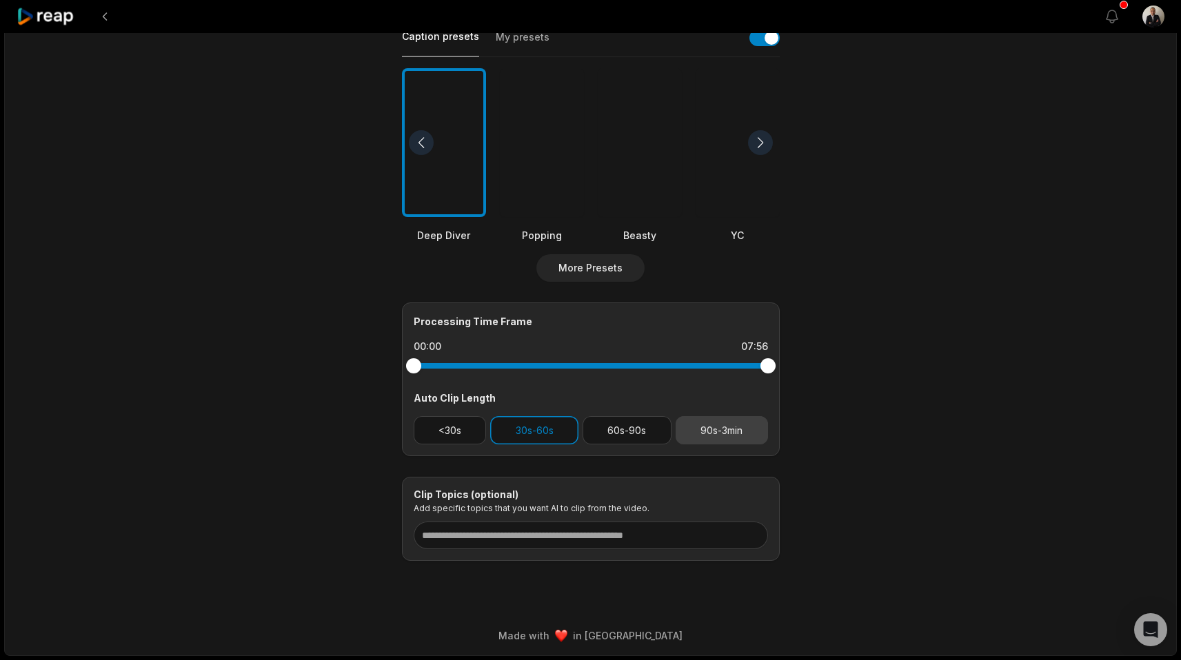
click at [707, 422] on button "90s-3min" at bounding box center [721, 430] width 92 height 28
click at [556, 432] on button "30s-60s" at bounding box center [534, 430] width 88 height 28
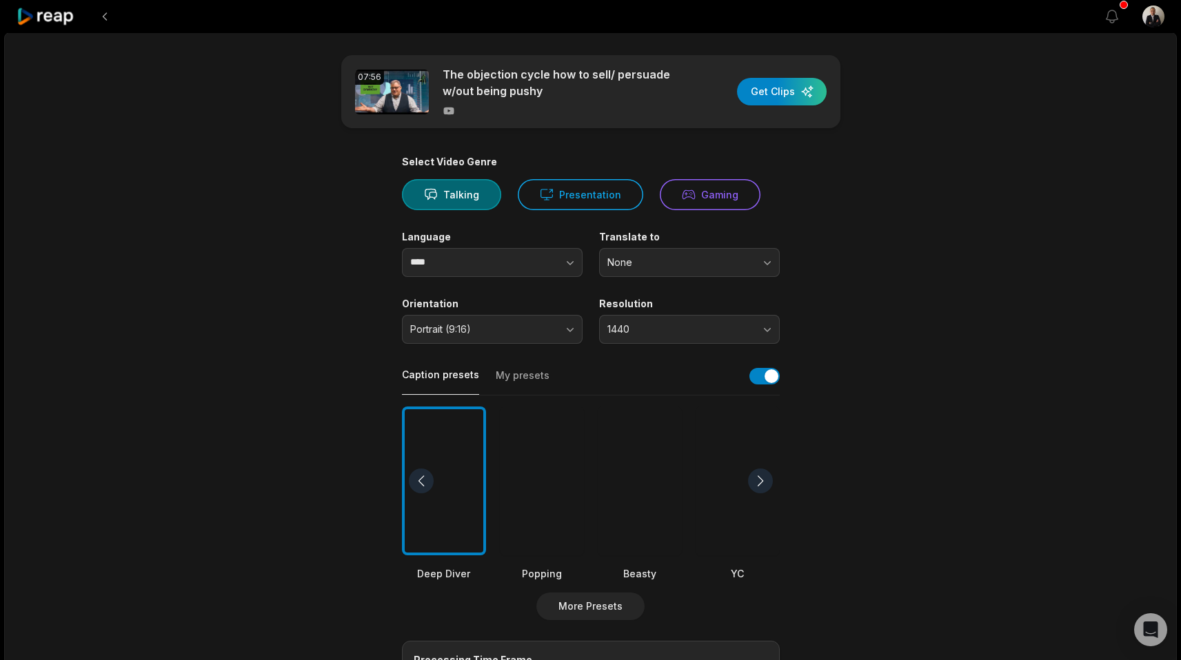
scroll to position [0, 0]
click at [784, 96] on div "button" at bounding box center [782, 93] width 90 height 28
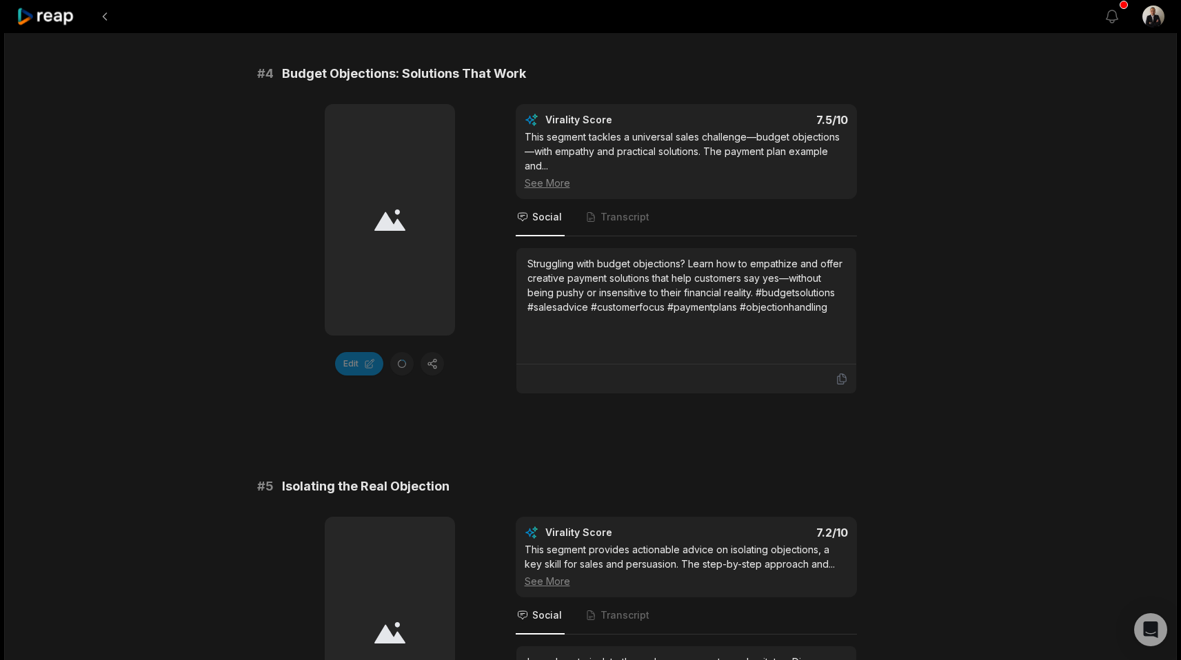
scroll to position [1414, 0]
click at [598, 234] on span "Transcript" at bounding box center [618, 216] width 68 height 37
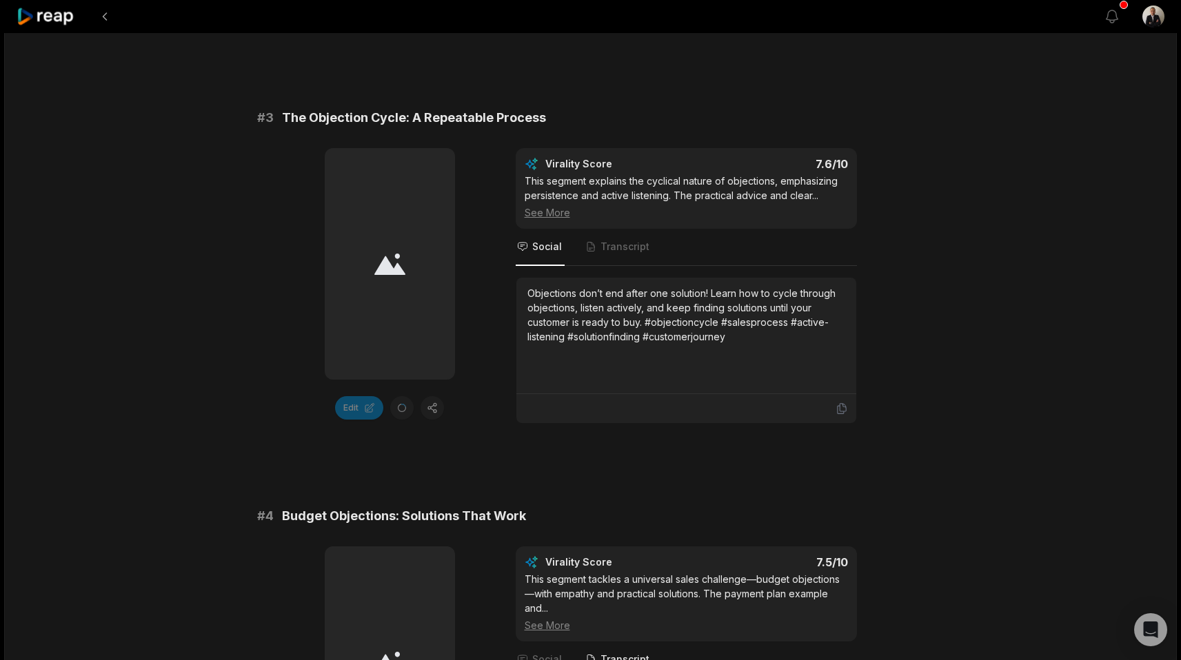
scroll to position [0, 0]
